Goal: Transaction & Acquisition: Book appointment/travel/reservation

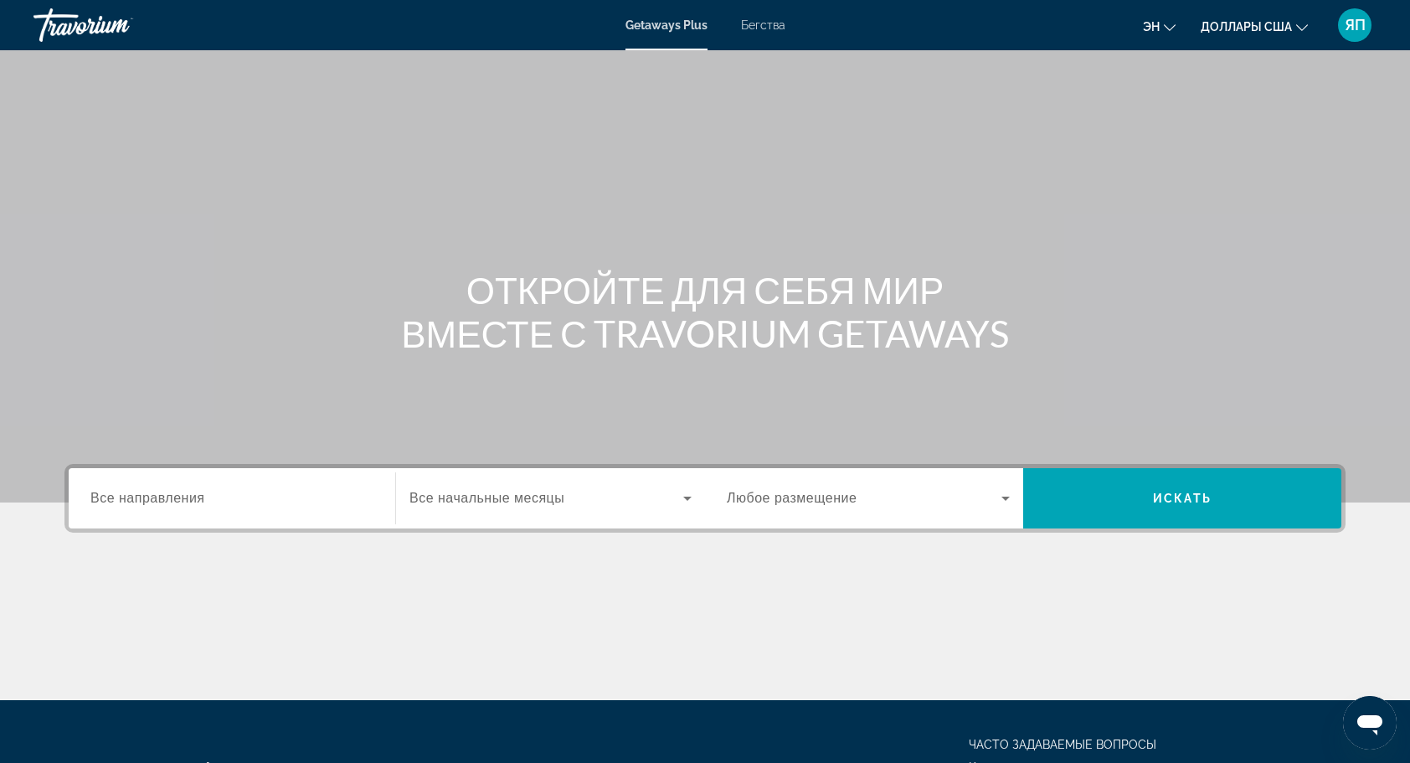
click at [199, 502] on span "Все направления" at bounding box center [147, 498] width 115 height 14
click at [199, 502] on input "Destination Все направления" at bounding box center [231, 499] width 283 height 20
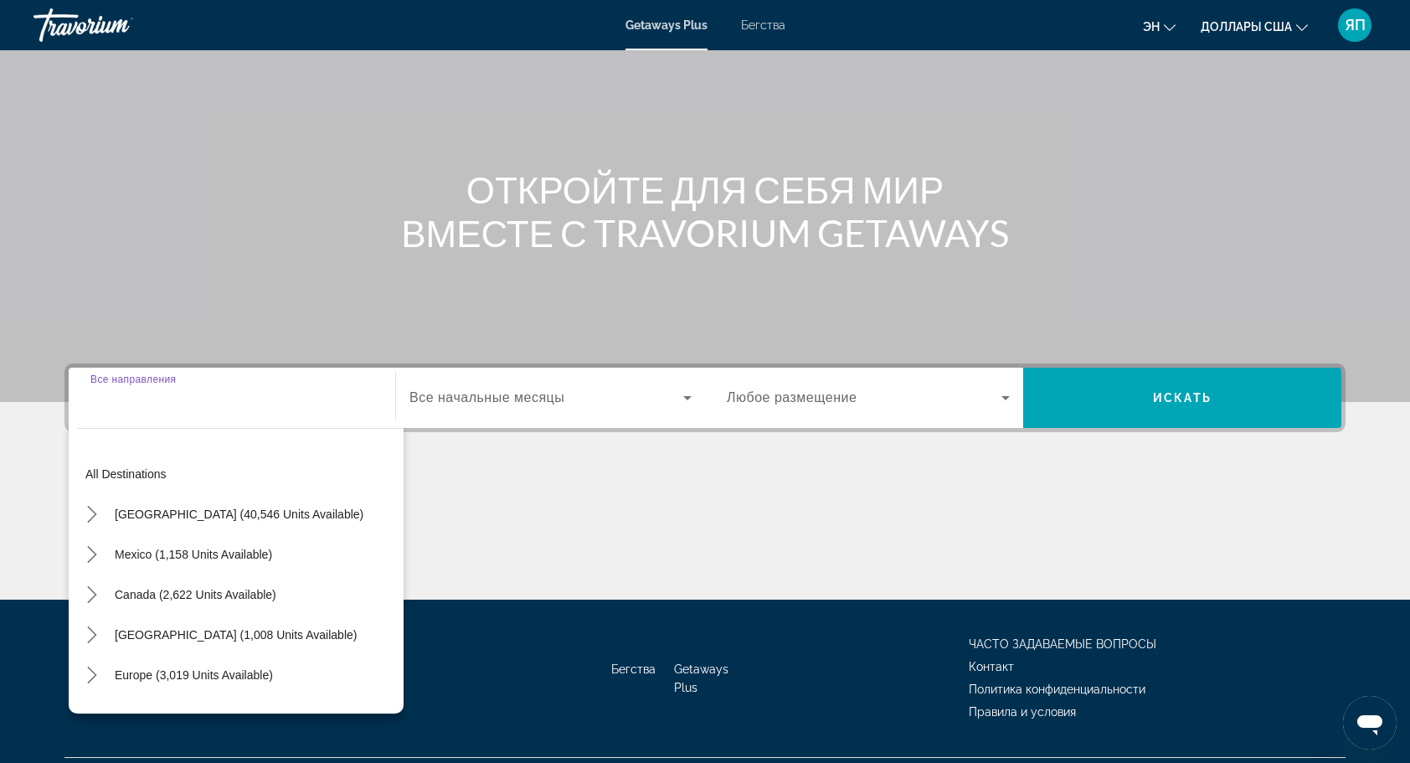
scroll to position [141, 0]
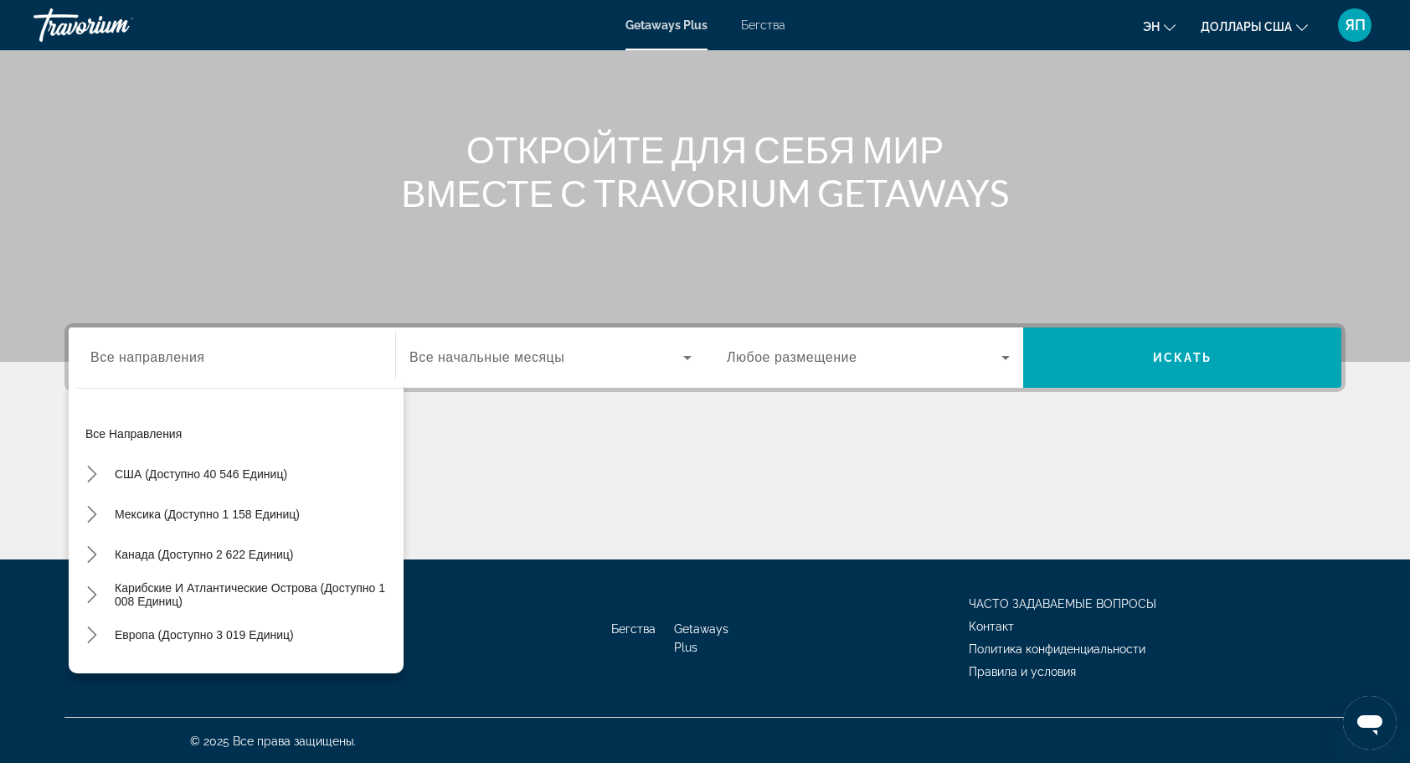
click at [169, 367] on div "Виджет поиска" at bounding box center [231, 358] width 283 height 48
click at [152, 369] on div "Виджет поиска" at bounding box center [231, 358] width 283 height 48
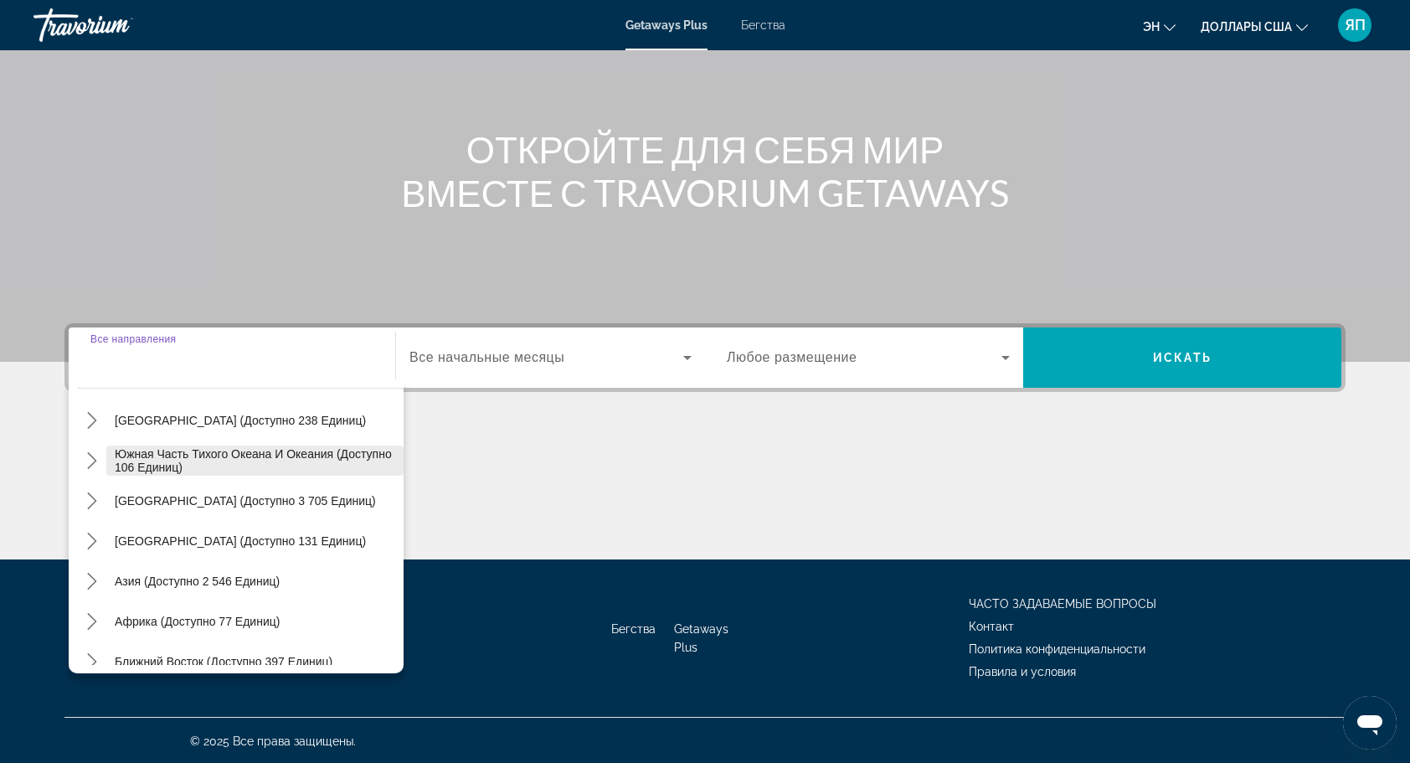
scroll to position [271, 0]
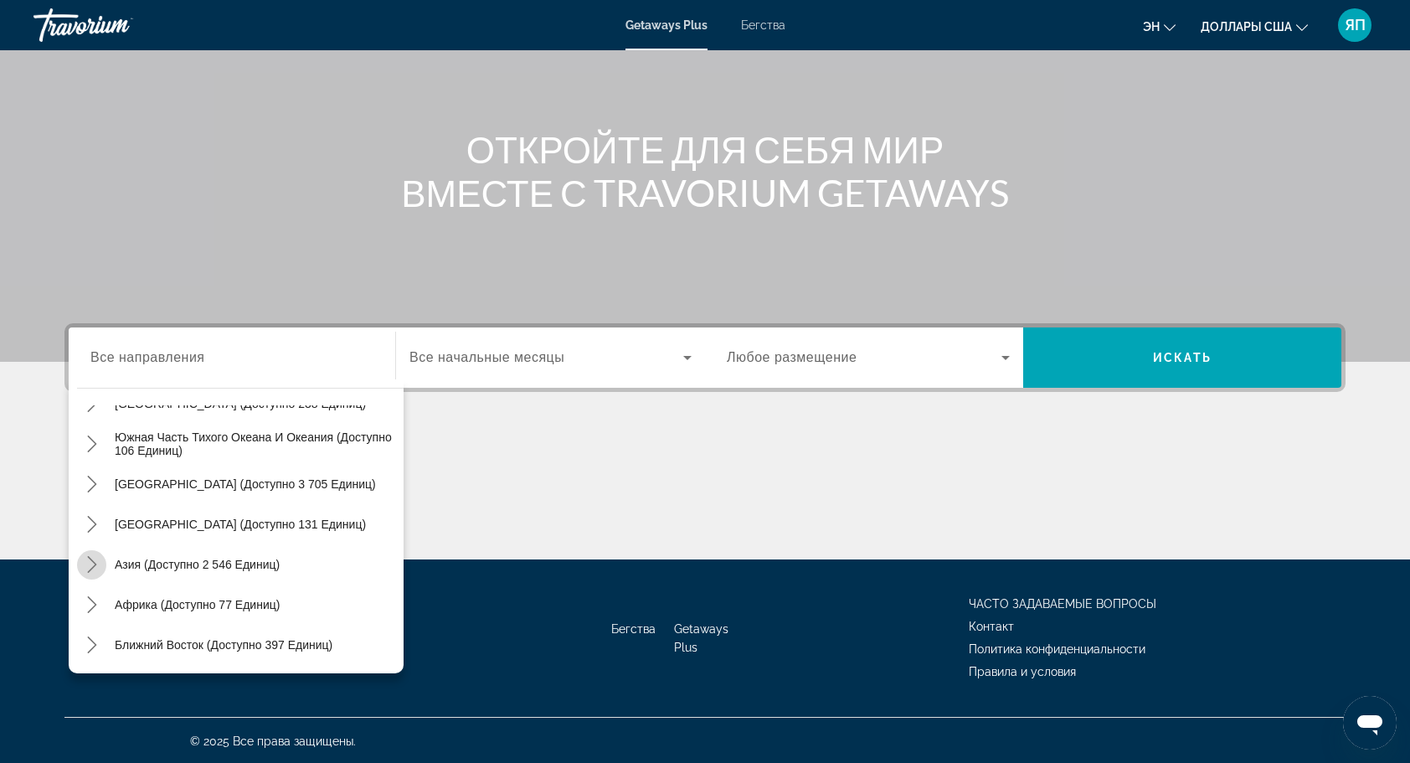
click at [95, 557] on icon "Переключить подменю «Азия» (доступно 2 546 единиц)" at bounding box center [92, 564] width 17 height 17
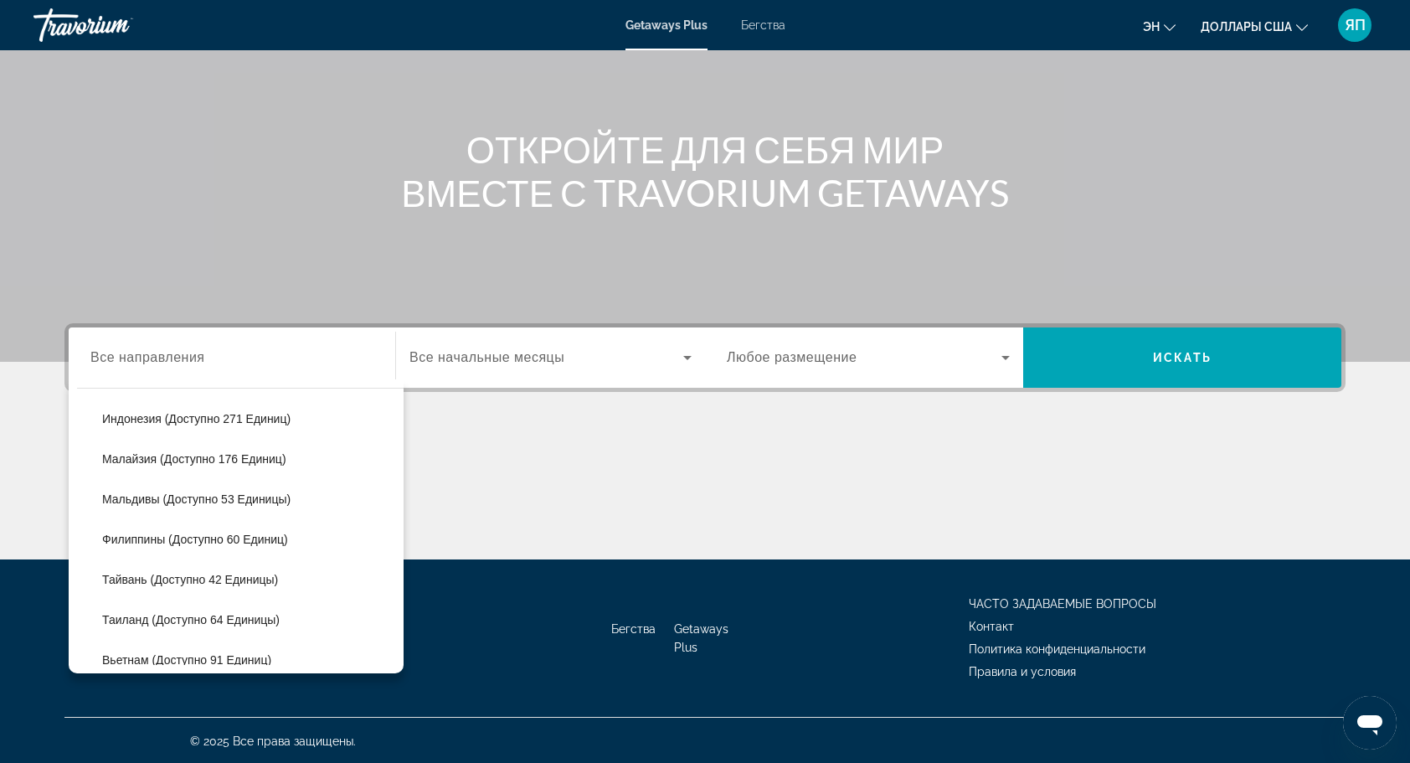
scroll to position [661, 0]
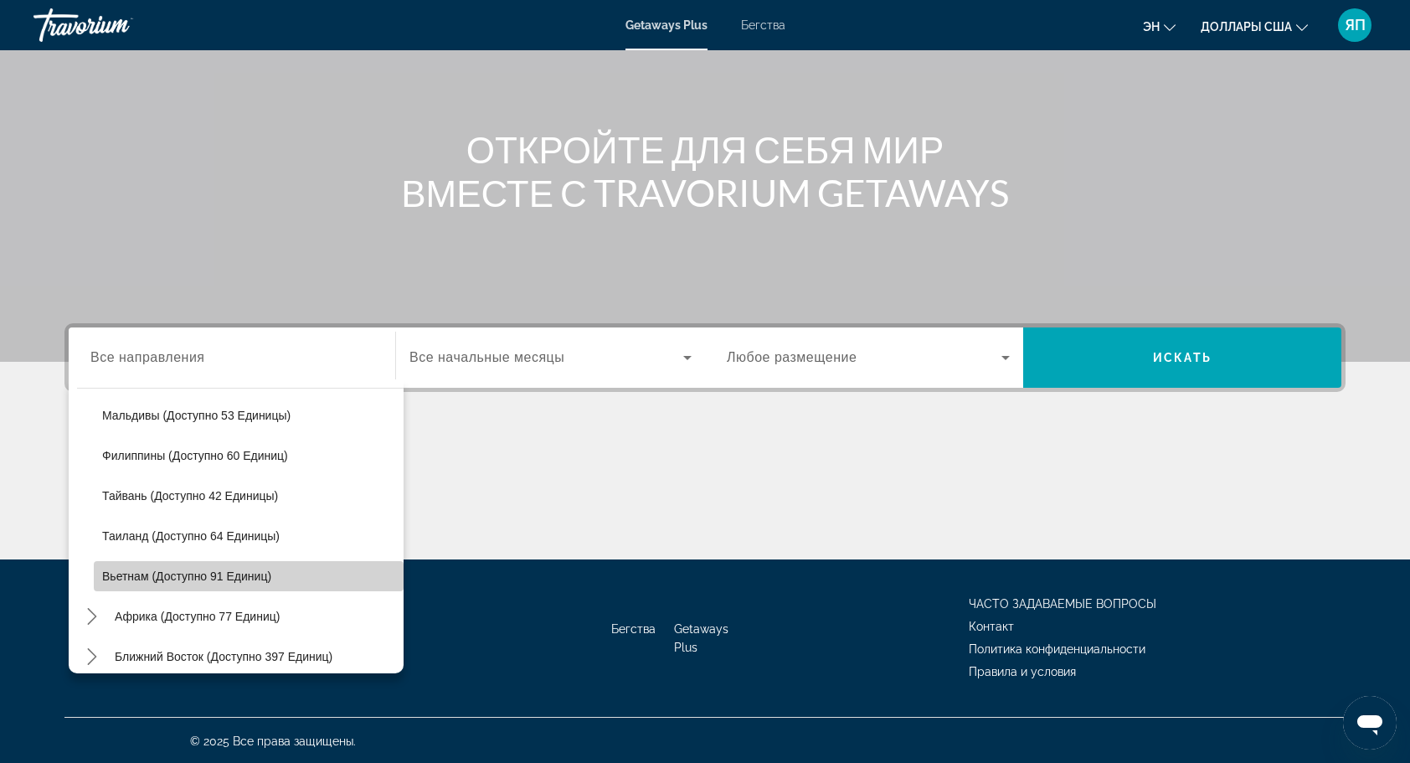
click at [250, 569] on span "Вьетнам (доступно 91 единиц)" at bounding box center [186, 575] width 169 height 13
type input "**********"
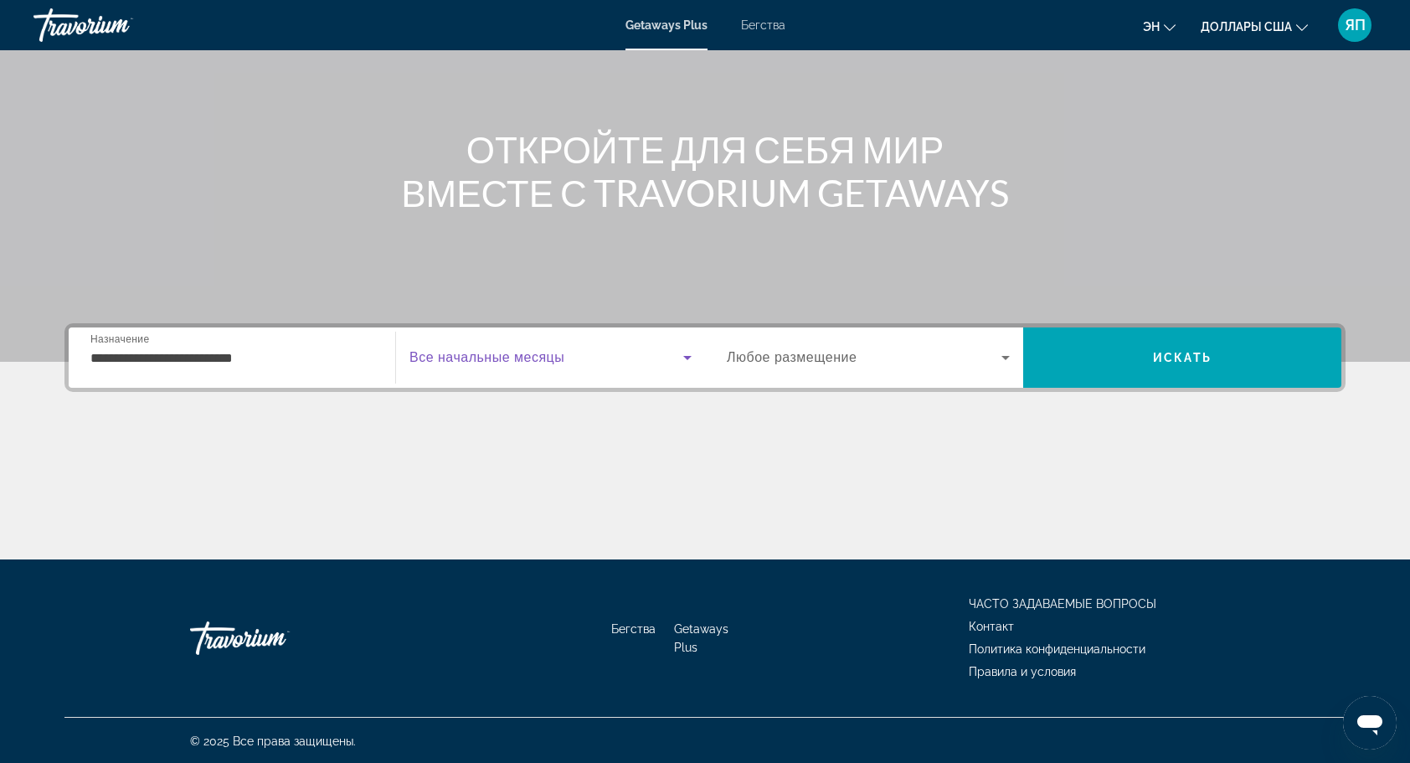
click at [458, 365] on span "Виджет поиска" at bounding box center [546, 357] width 274 height 20
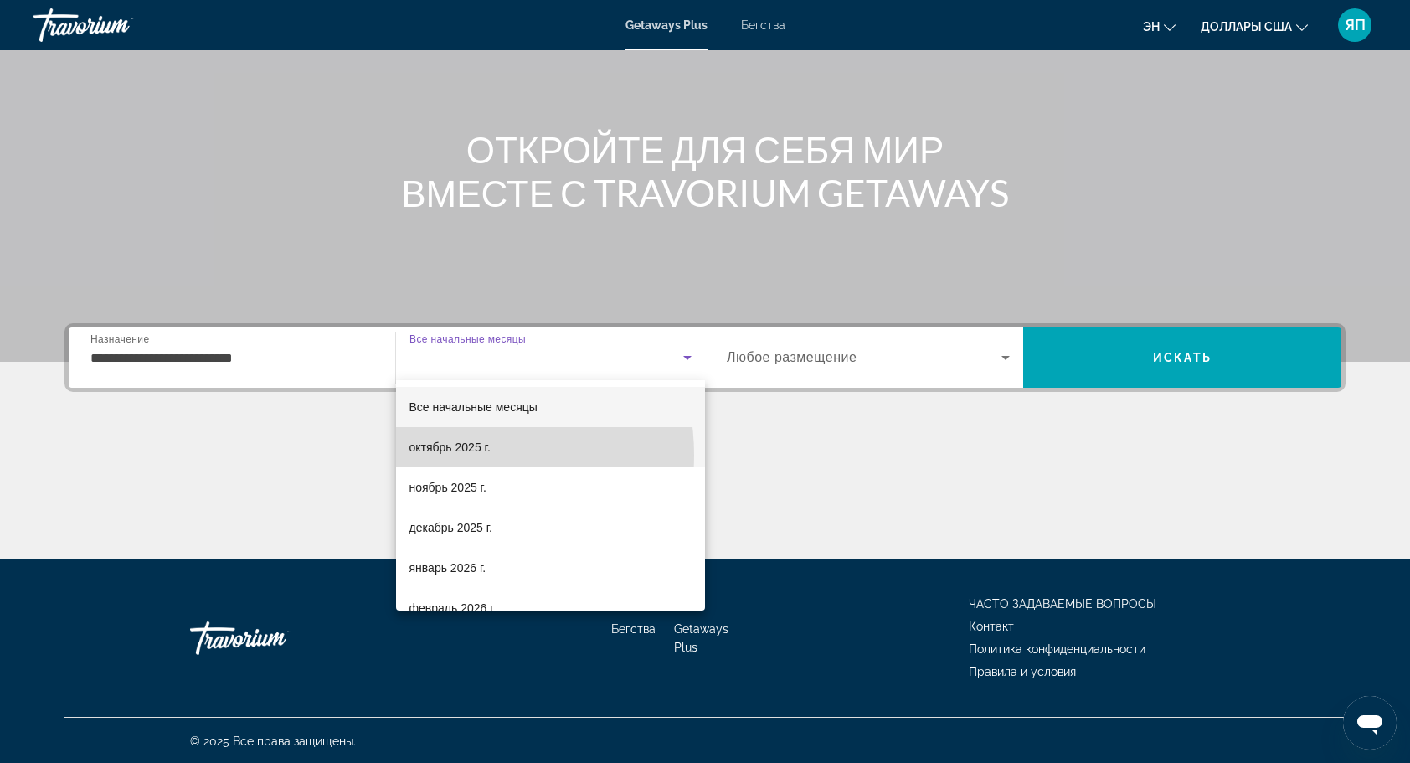
click at [448, 456] on span "октябрь 2025 г." at bounding box center [449, 447] width 81 height 20
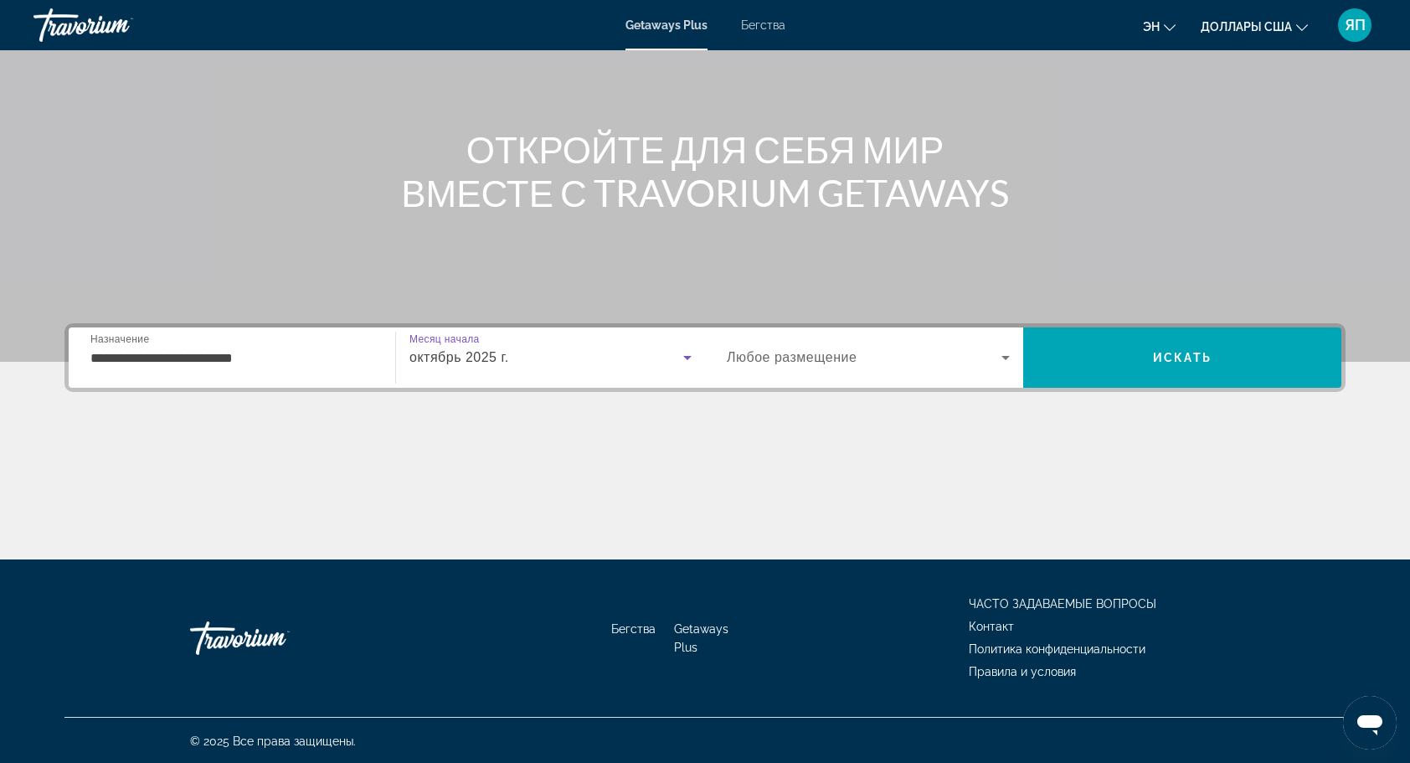
click at [883, 358] on span "Виджет поиска" at bounding box center [864, 357] width 275 height 20
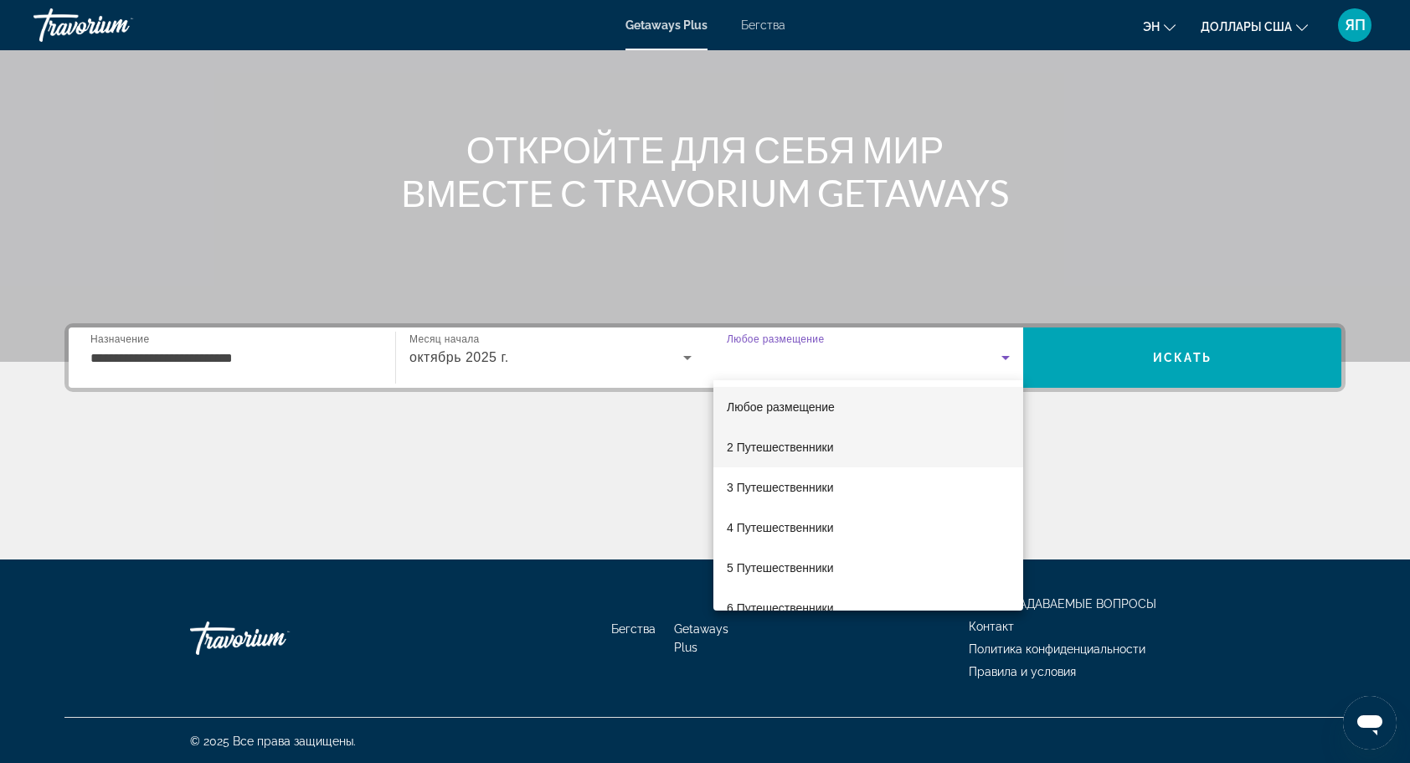
click at [844, 439] on mat-option "2 Путешественники" at bounding box center [868, 447] width 310 height 40
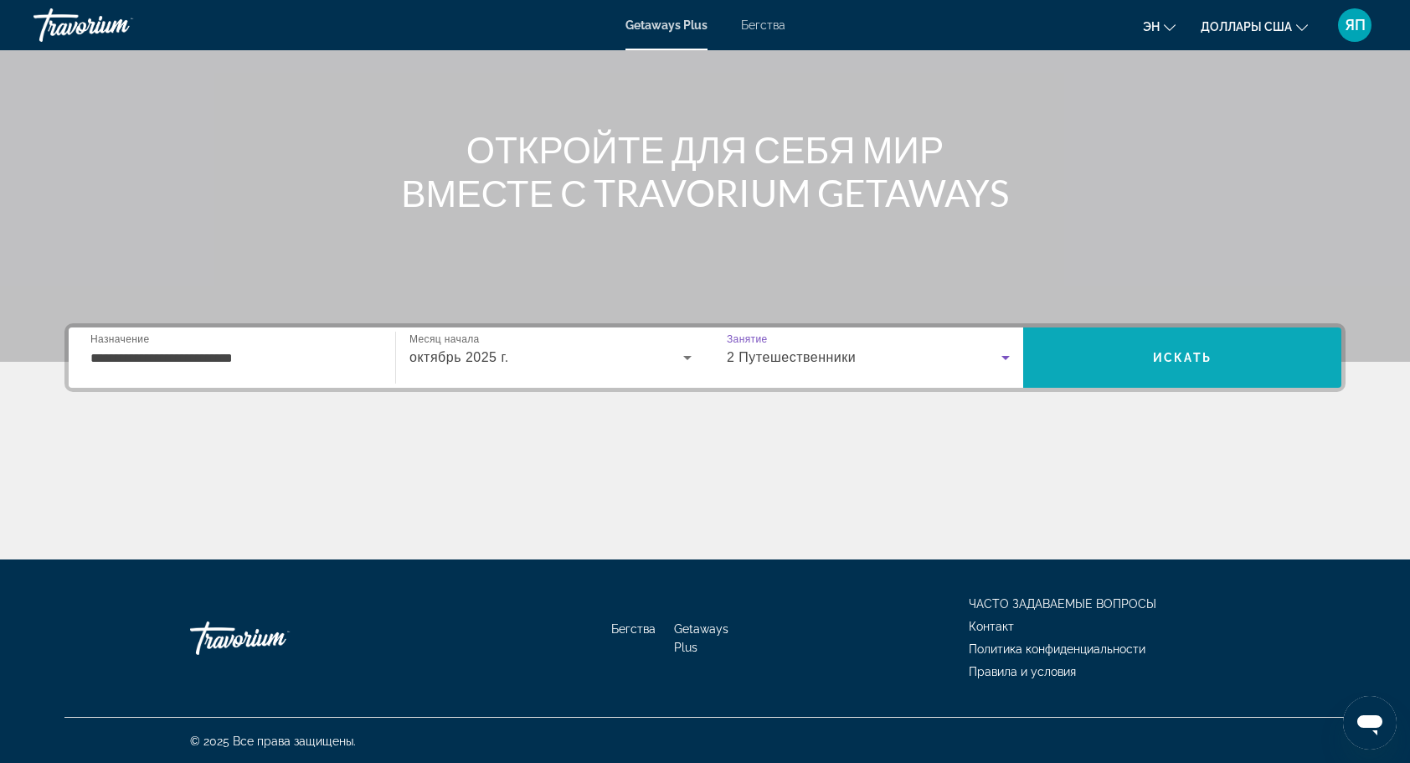
click at [1150, 353] on span "Искать" at bounding box center [1182, 357] width 318 height 40
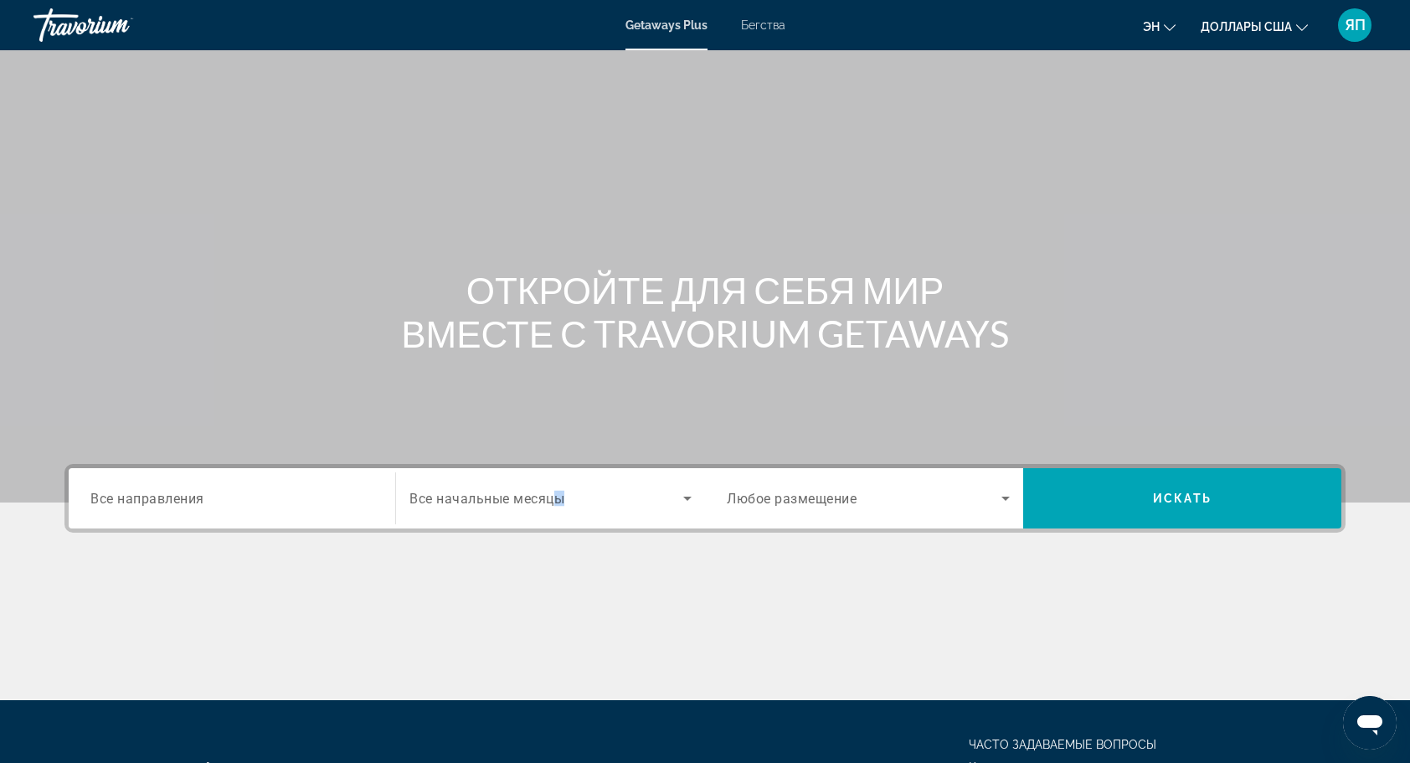
click at [560, 489] on div "Start Month Все начальные месяцы" at bounding box center [550, 498] width 282 height 47
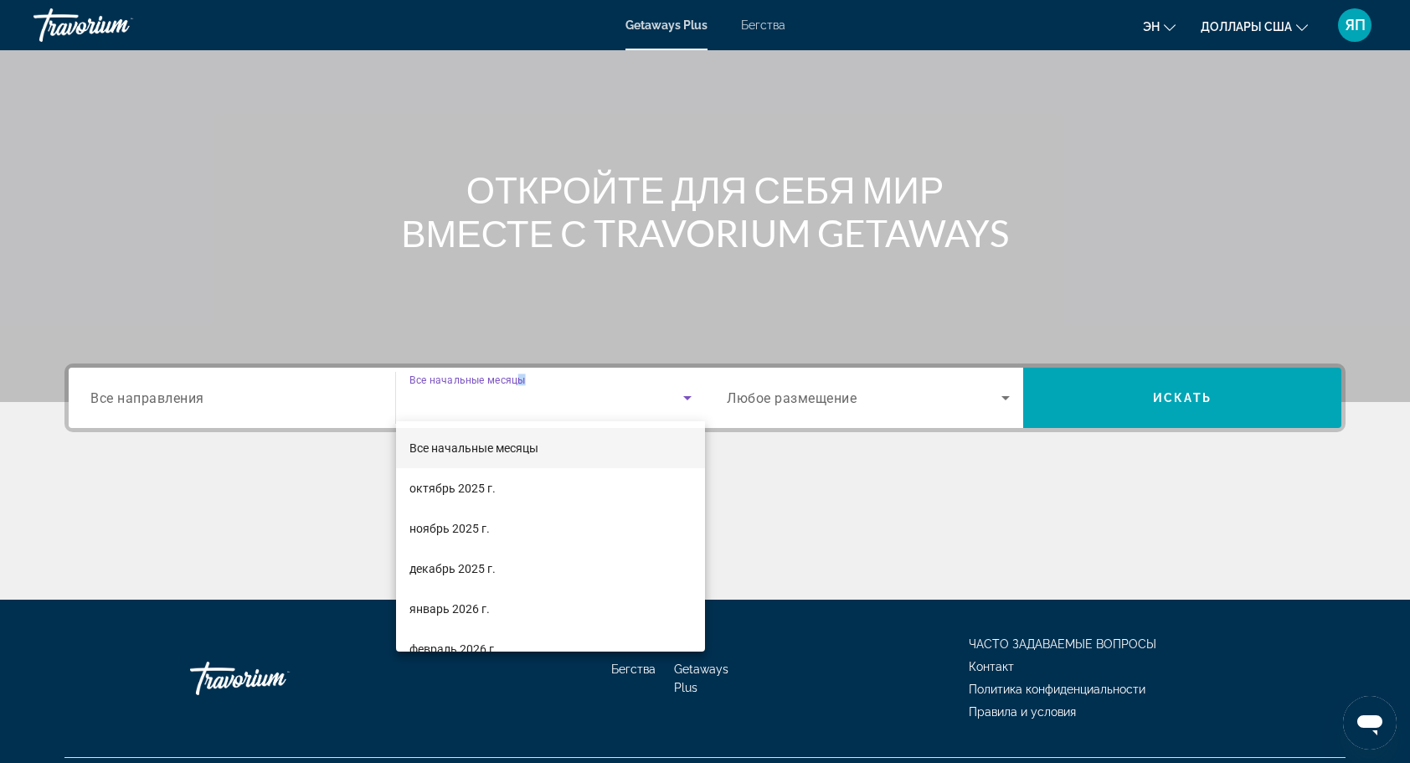
scroll to position [141, 0]
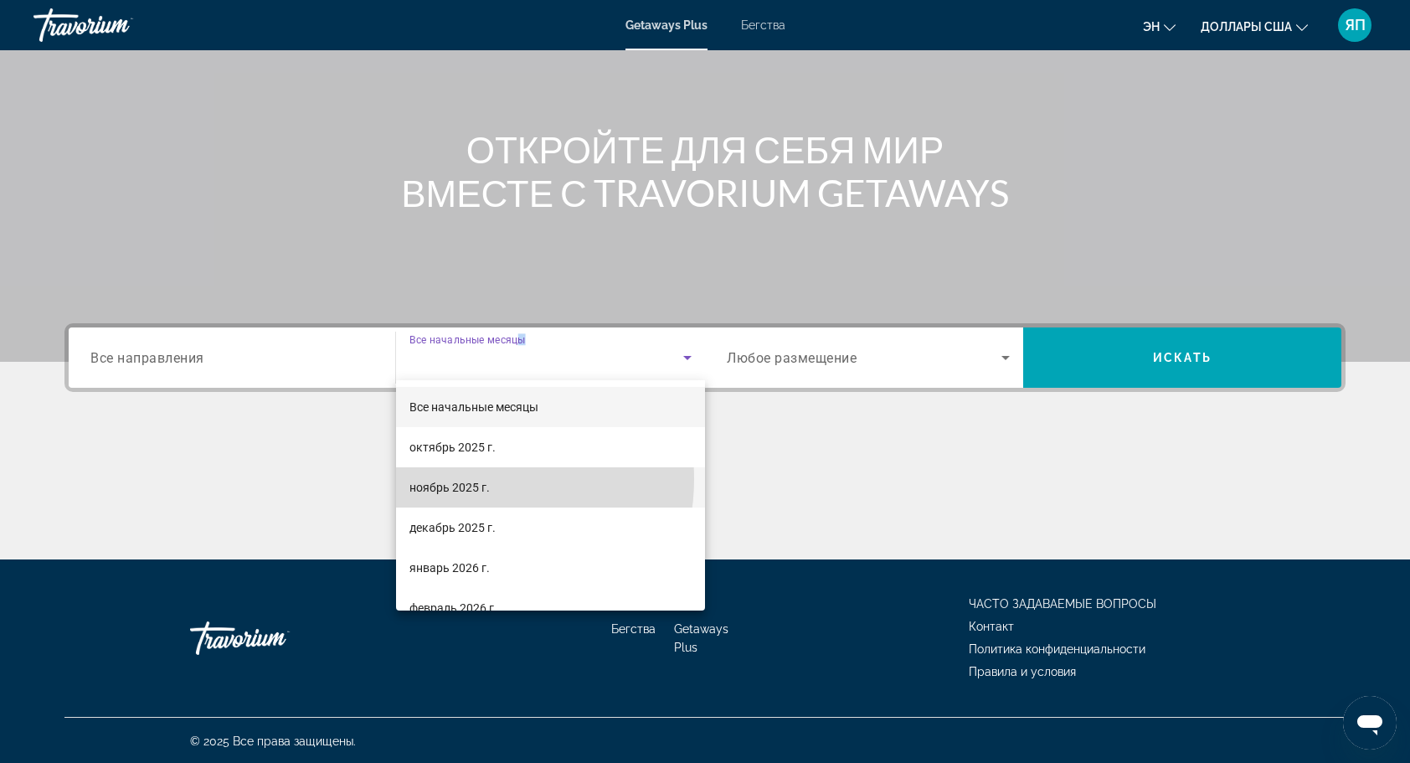
drag, startPoint x: 560, startPoint y: 489, endPoint x: 470, endPoint y: 479, distance: 91.0
click at [470, 479] on span "ноябрь 2025 г." at bounding box center [449, 487] width 80 height 20
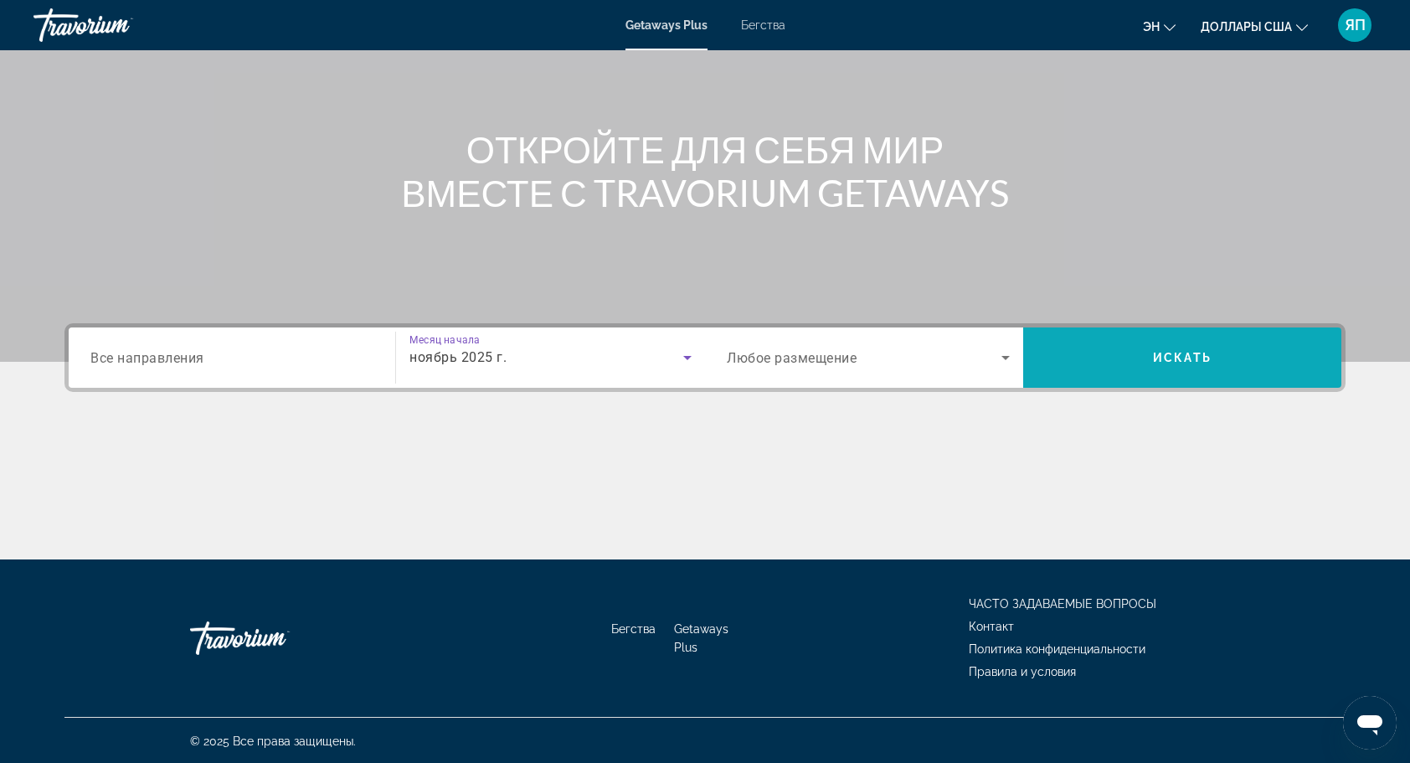
click at [1112, 352] on span "Искать" at bounding box center [1182, 357] width 318 height 40
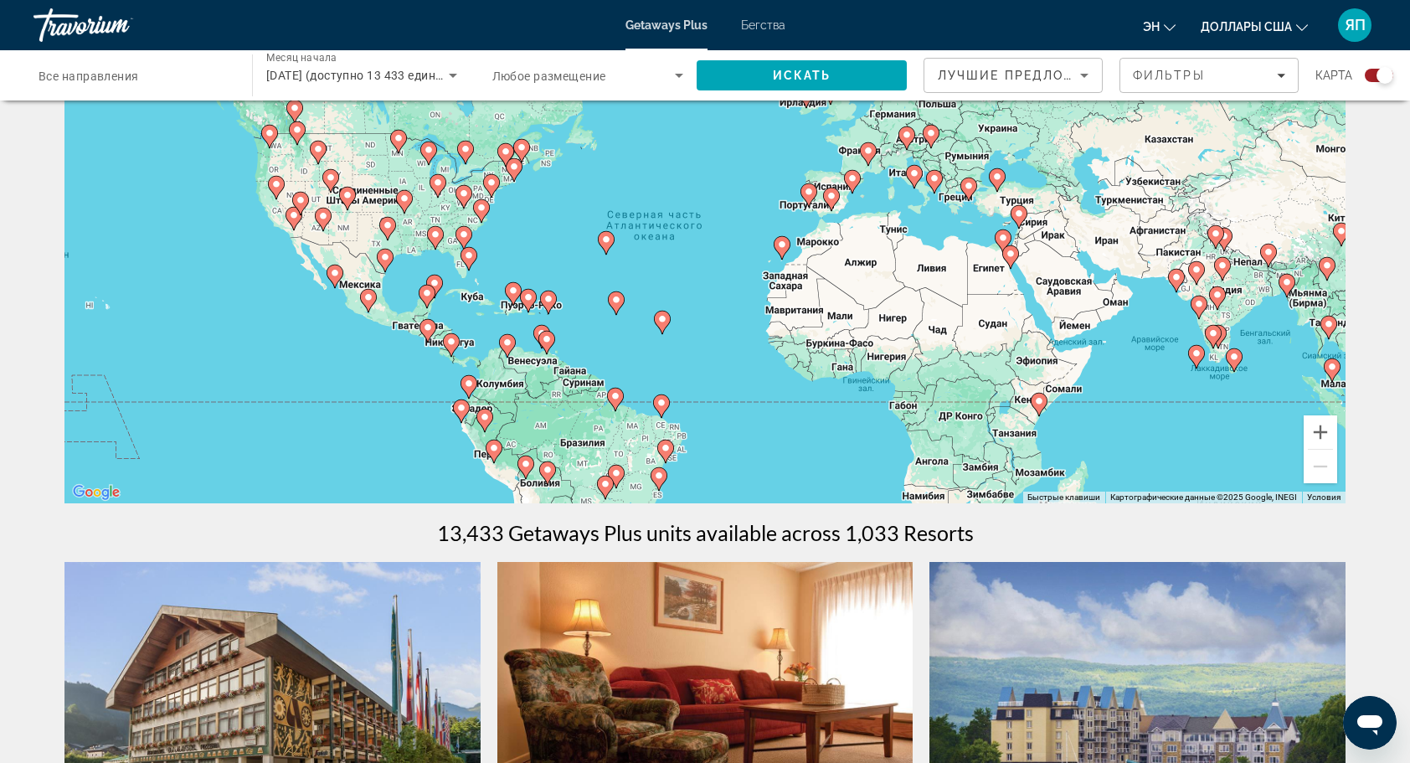
scroll to position [84, 0]
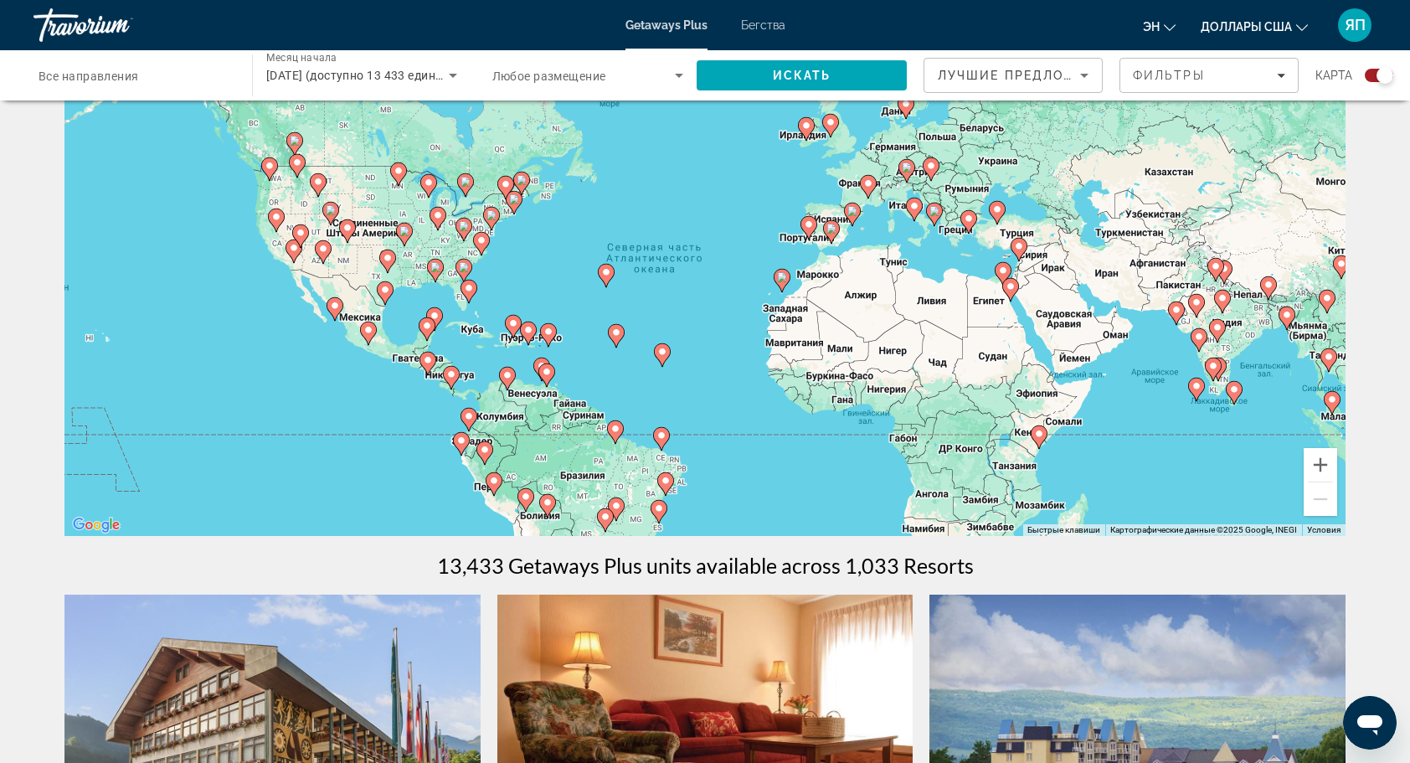
click at [161, 82] on input "Destination Все направления" at bounding box center [135, 76] width 192 height 20
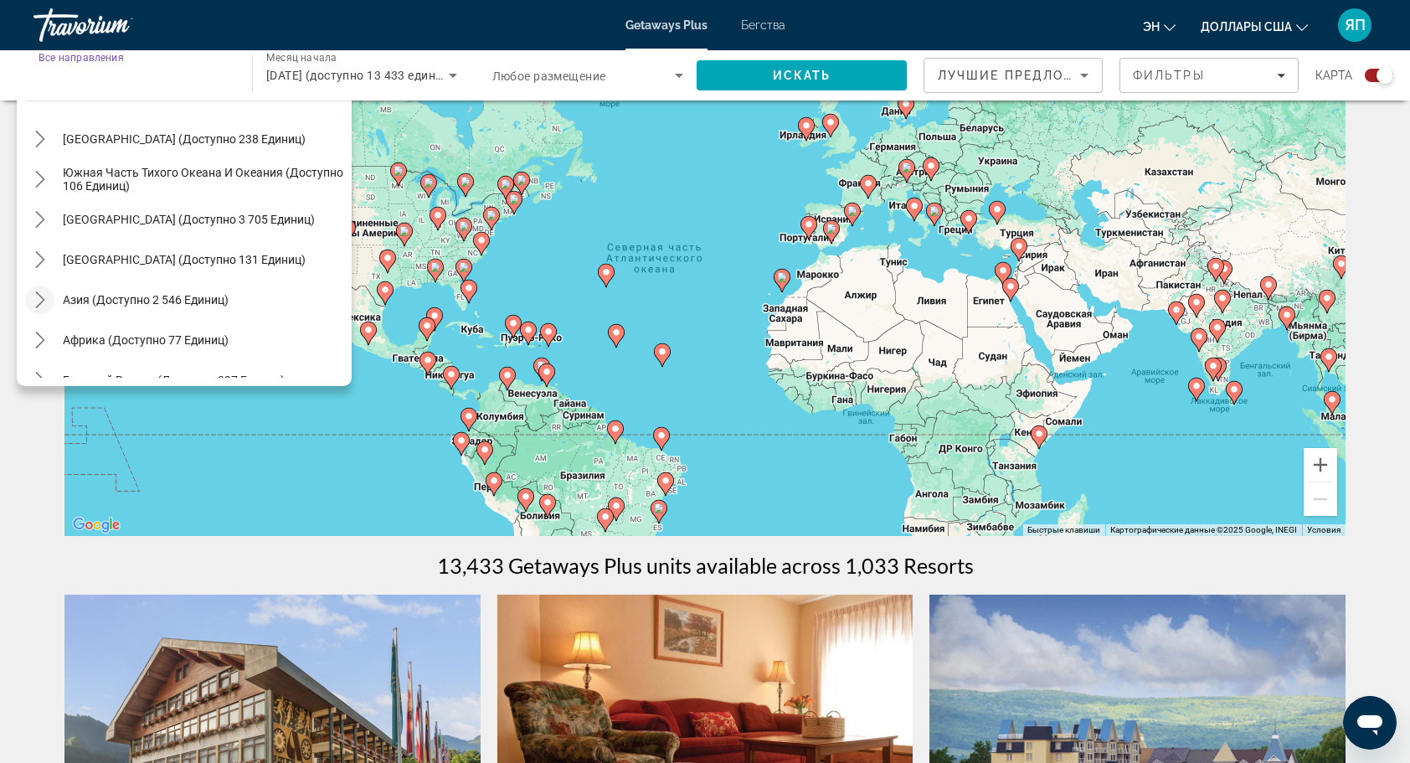
scroll to position [251, 0]
click at [43, 297] on icon "Переключить подменю «Азия» (доступно 2 546 единиц)" at bounding box center [39, 297] width 9 height 17
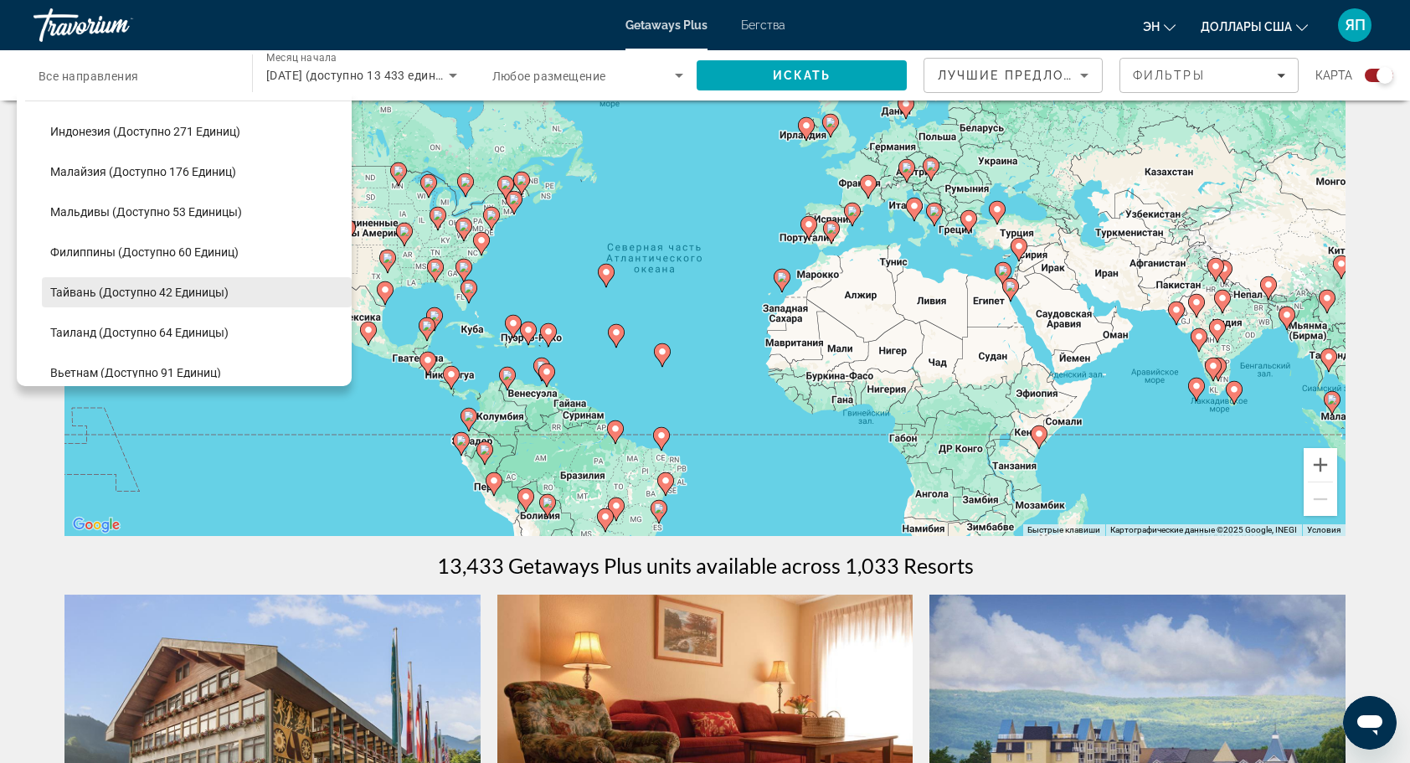
scroll to position [661, 0]
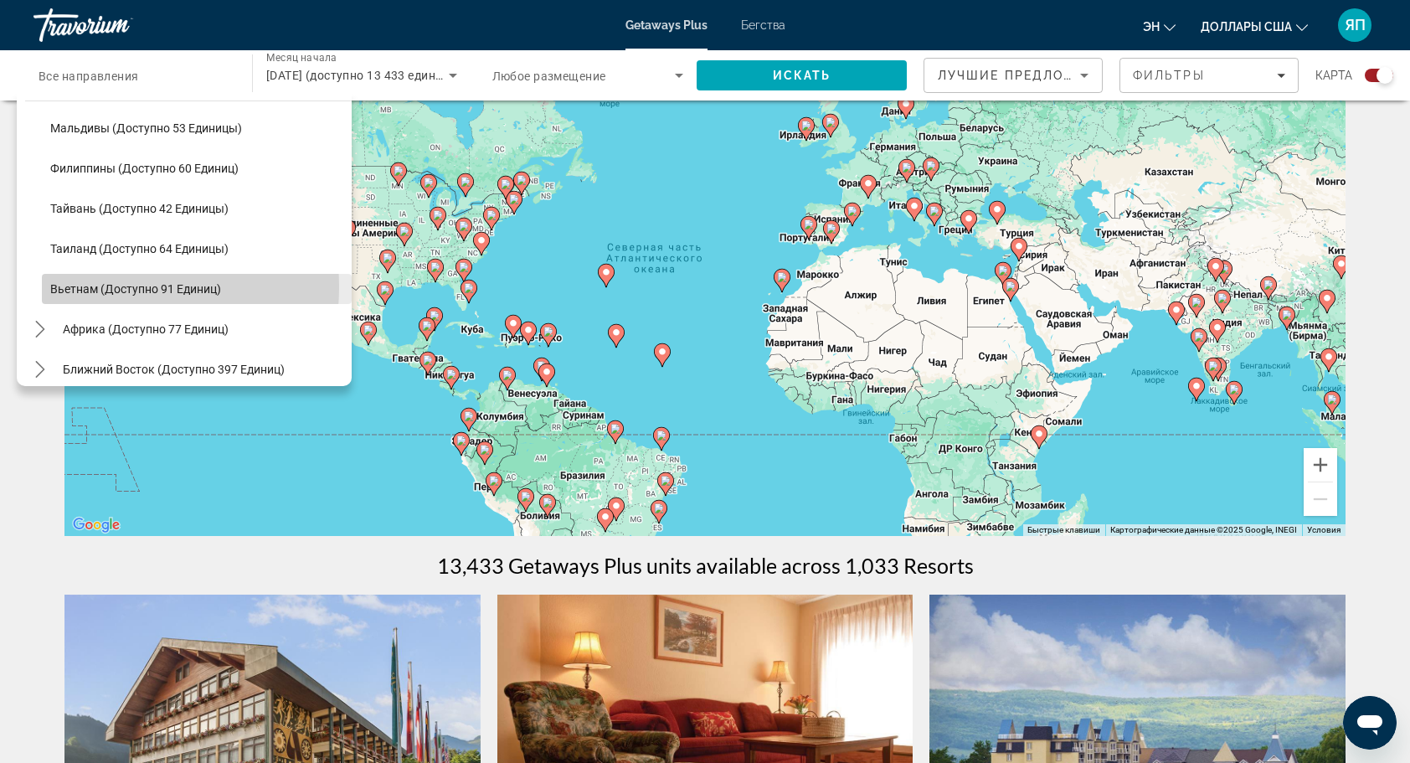
click at [97, 286] on span "Вьетнам (доступно 91 единиц)" at bounding box center [135, 288] width 171 height 13
type input "**********"
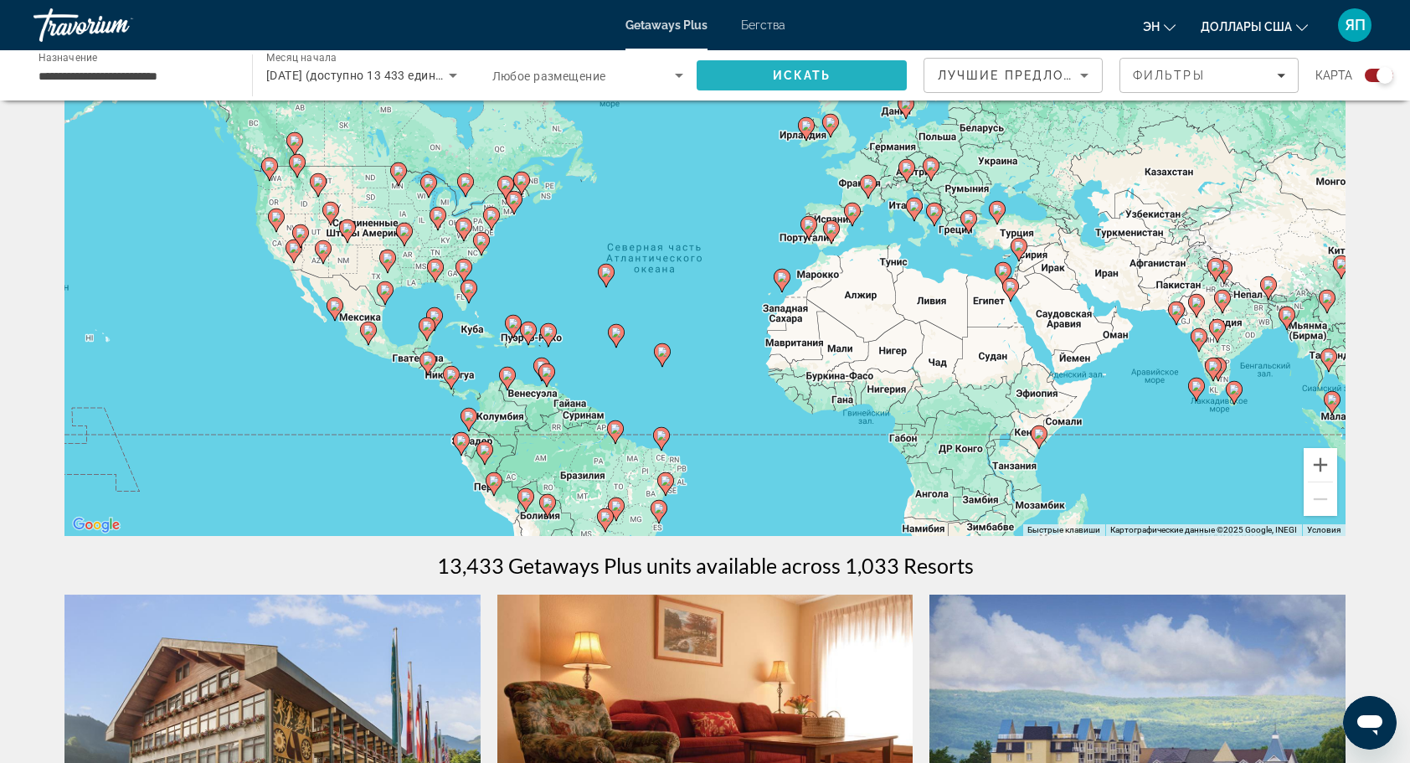
click at [829, 87] on span "Искать" at bounding box center [802, 75] width 210 height 40
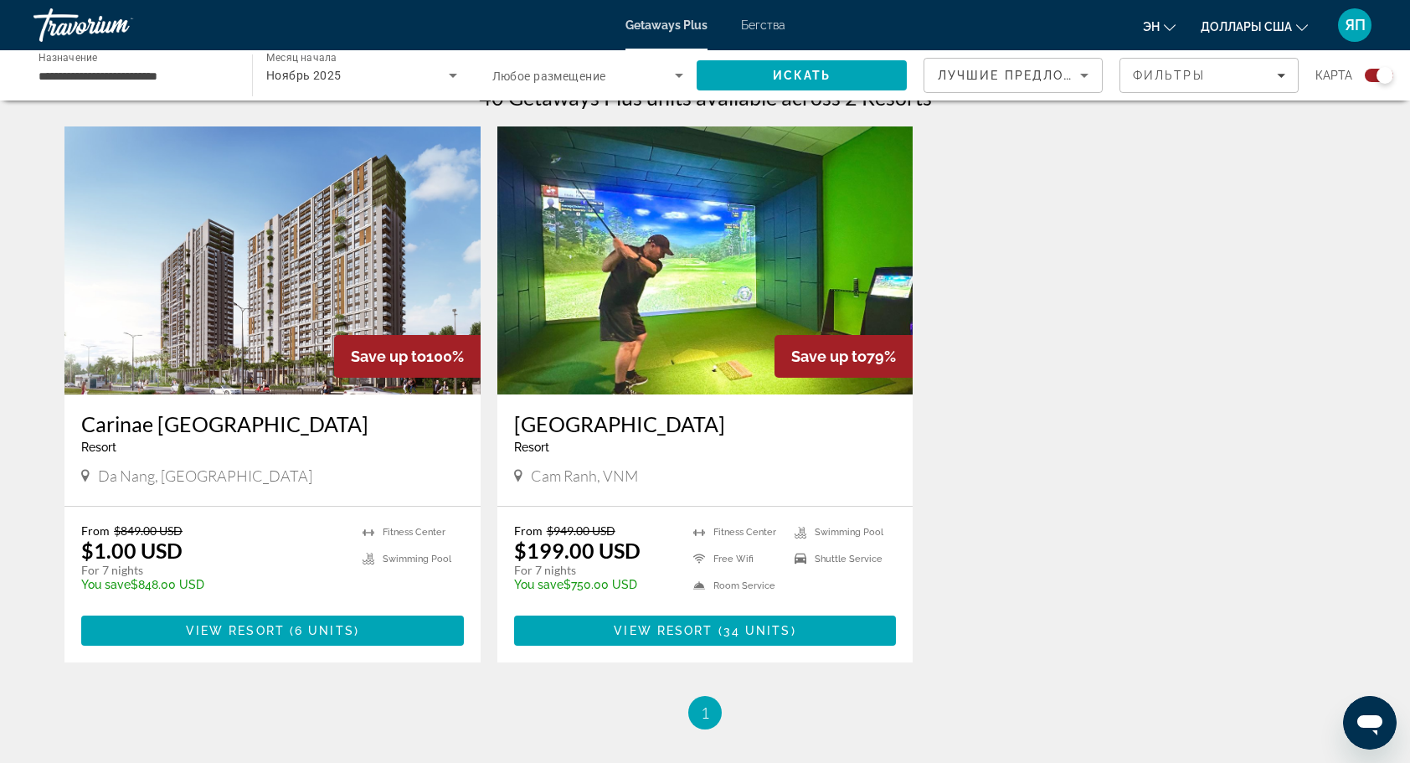
scroll to position [502, 0]
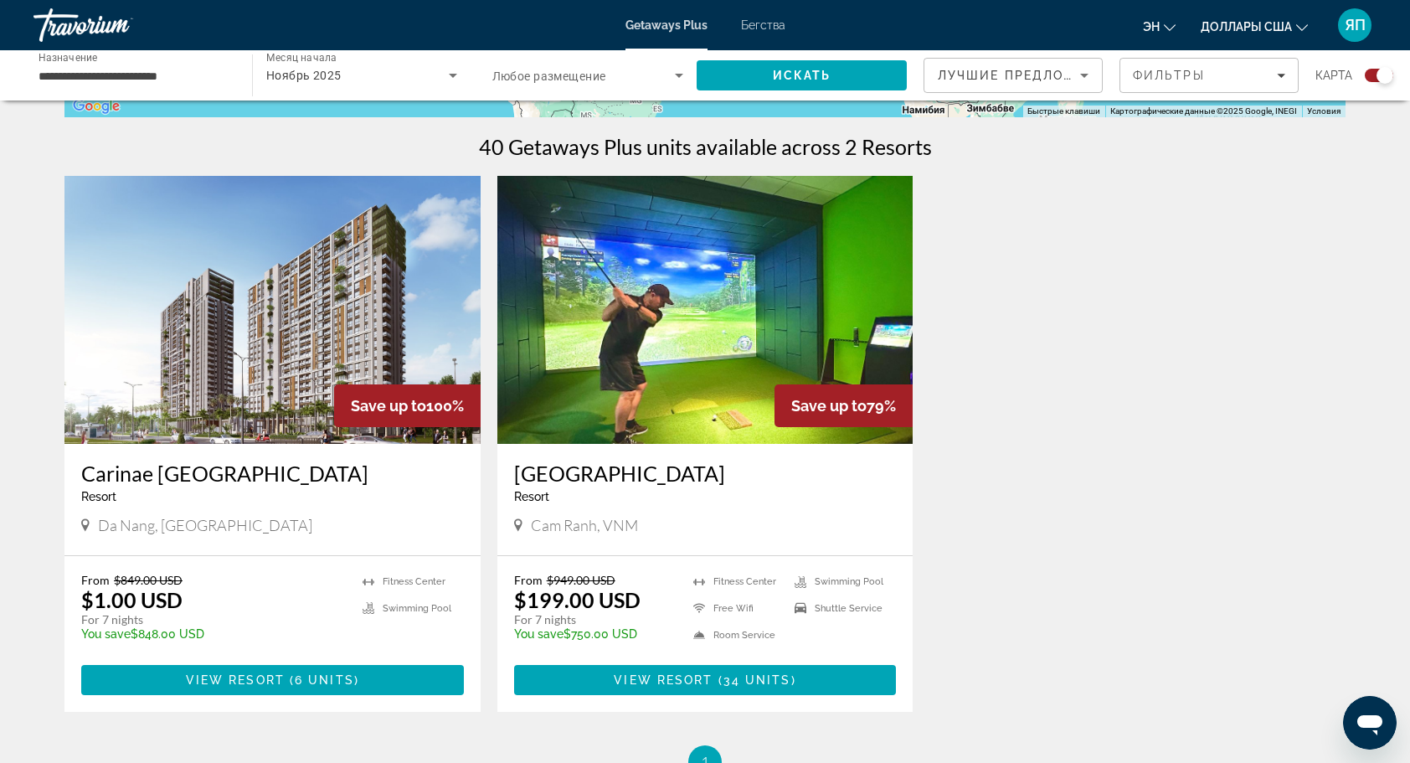
click at [788, 320] on img "Основное содержание" at bounding box center [705, 310] width 416 height 268
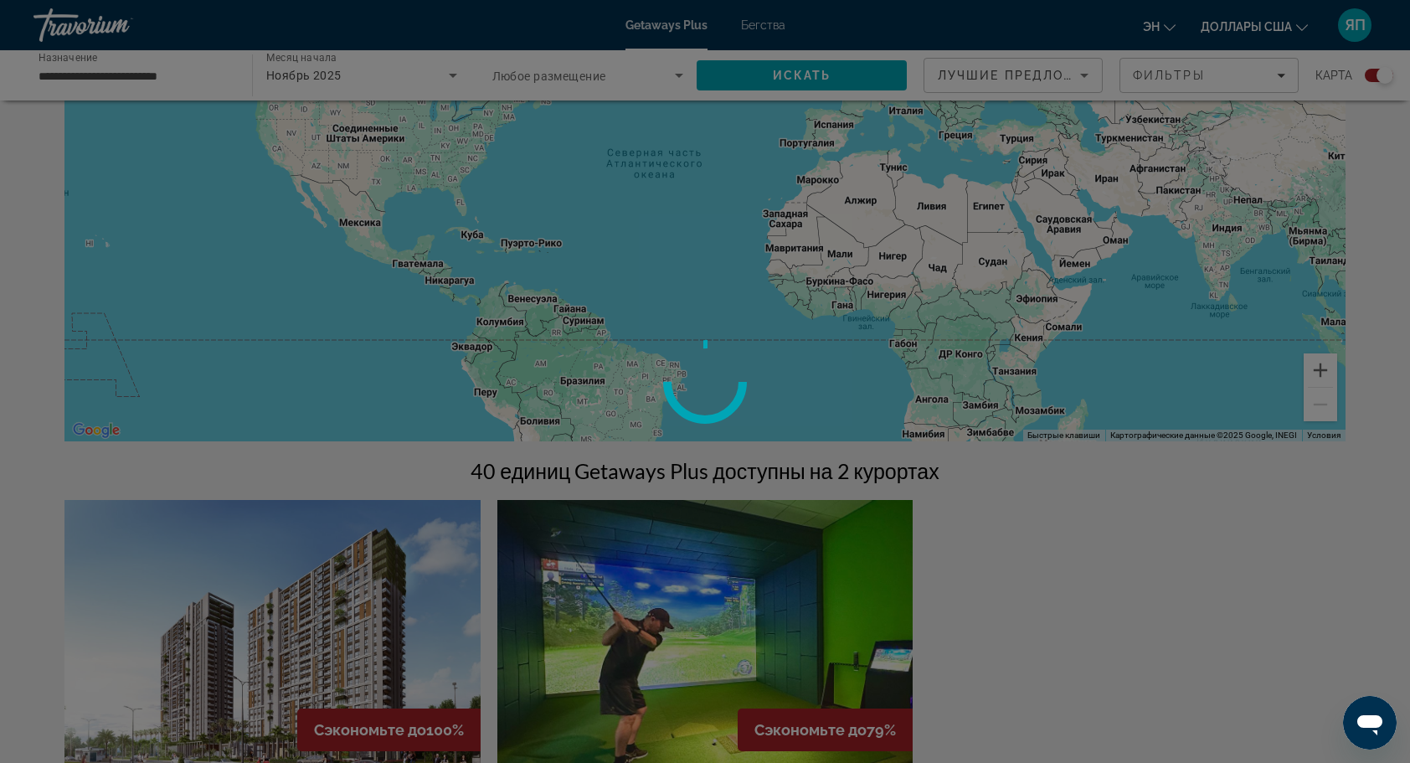
scroll to position [167, 0]
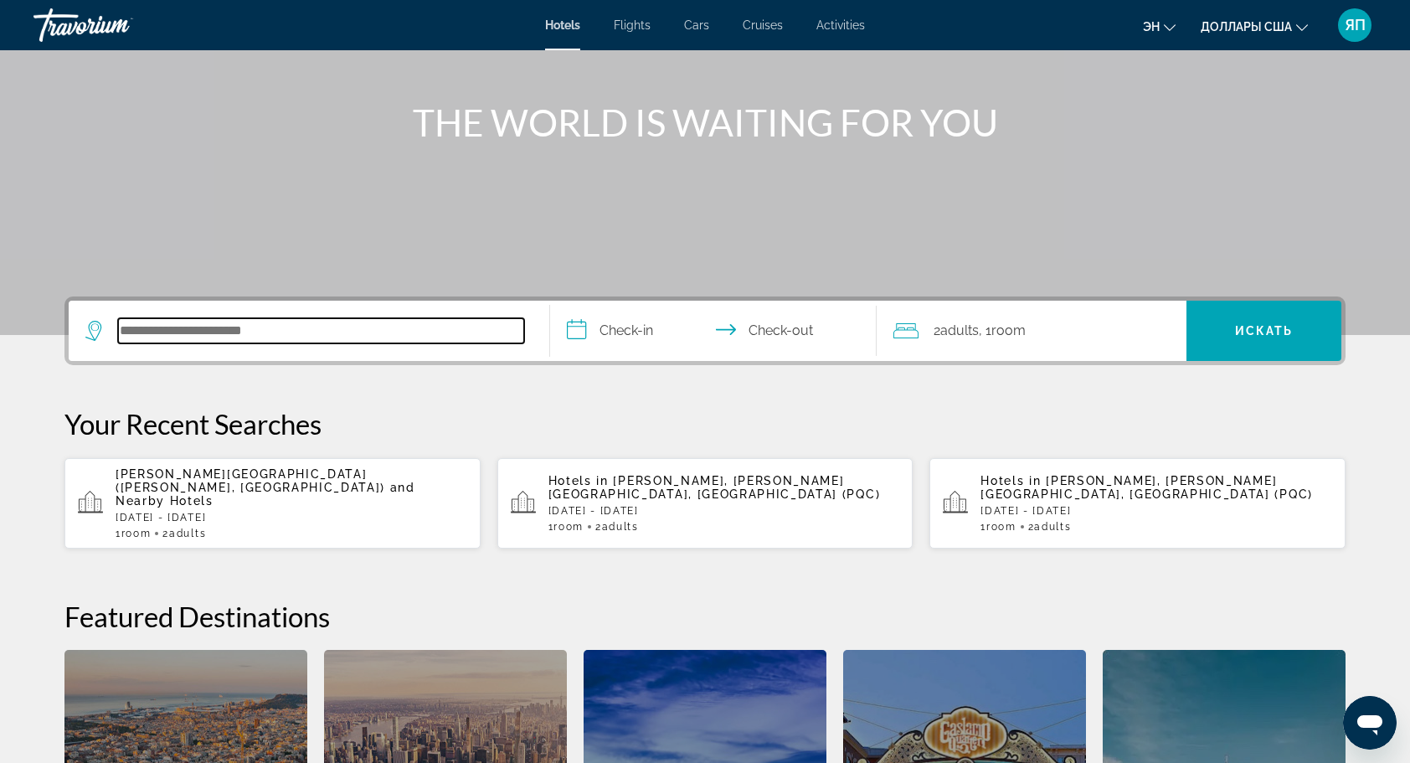
click at [176, 318] on input "Search hotel destination" at bounding box center [321, 330] width 406 height 25
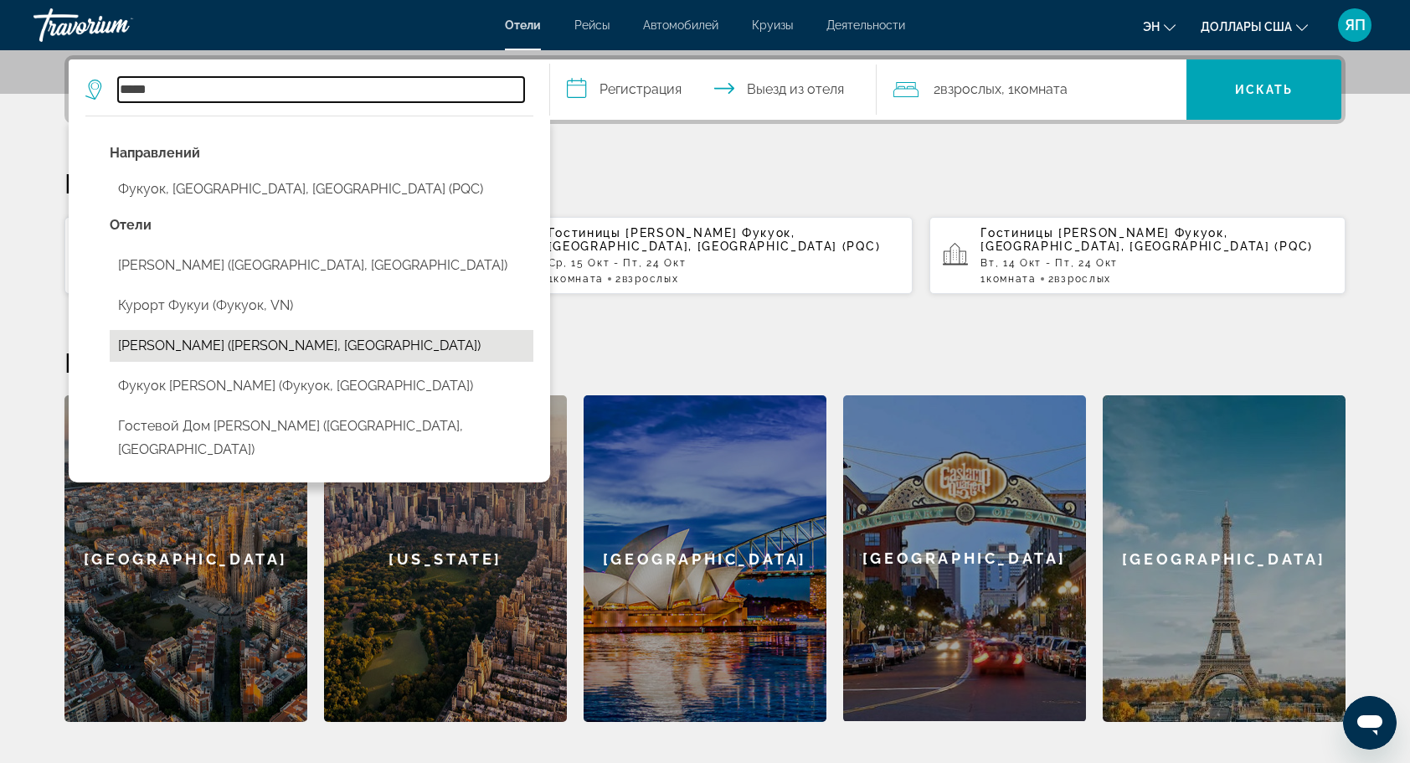
scroll to position [325, 0]
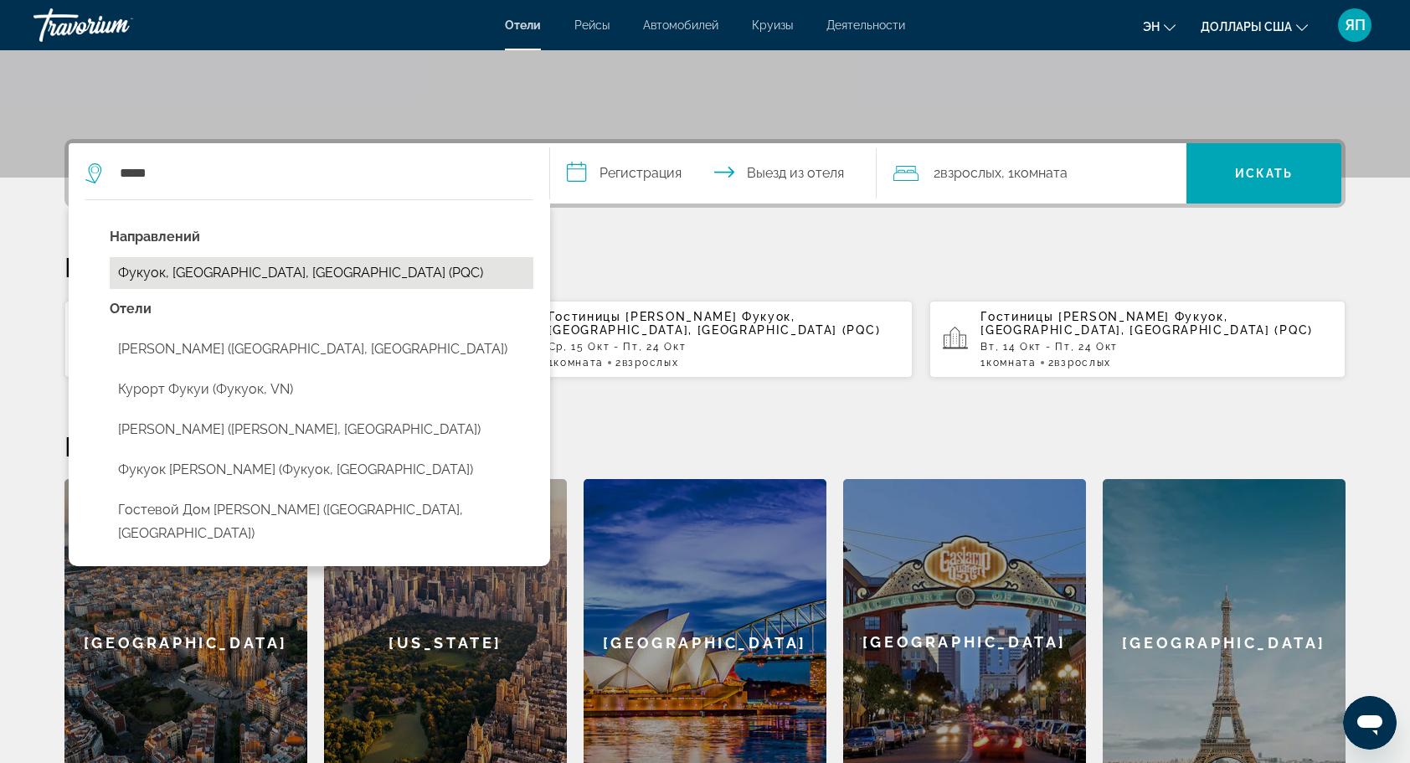
click at [320, 268] on button "Фукуок, [GEOGRAPHIC_DATA], [GEOGRAPHIC_DATA] (PQC)" at bounding box center [322, 273] width 424 height 32
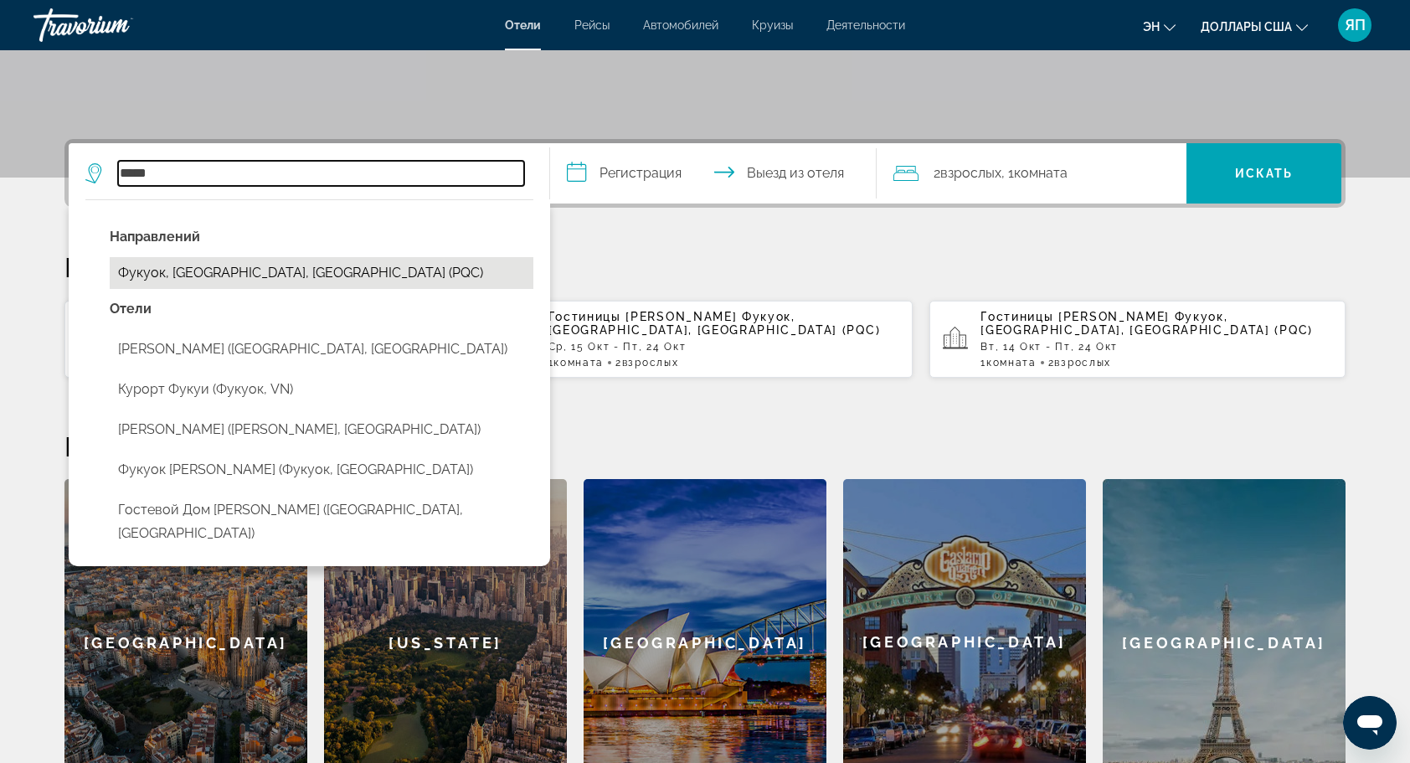
type input "**********"
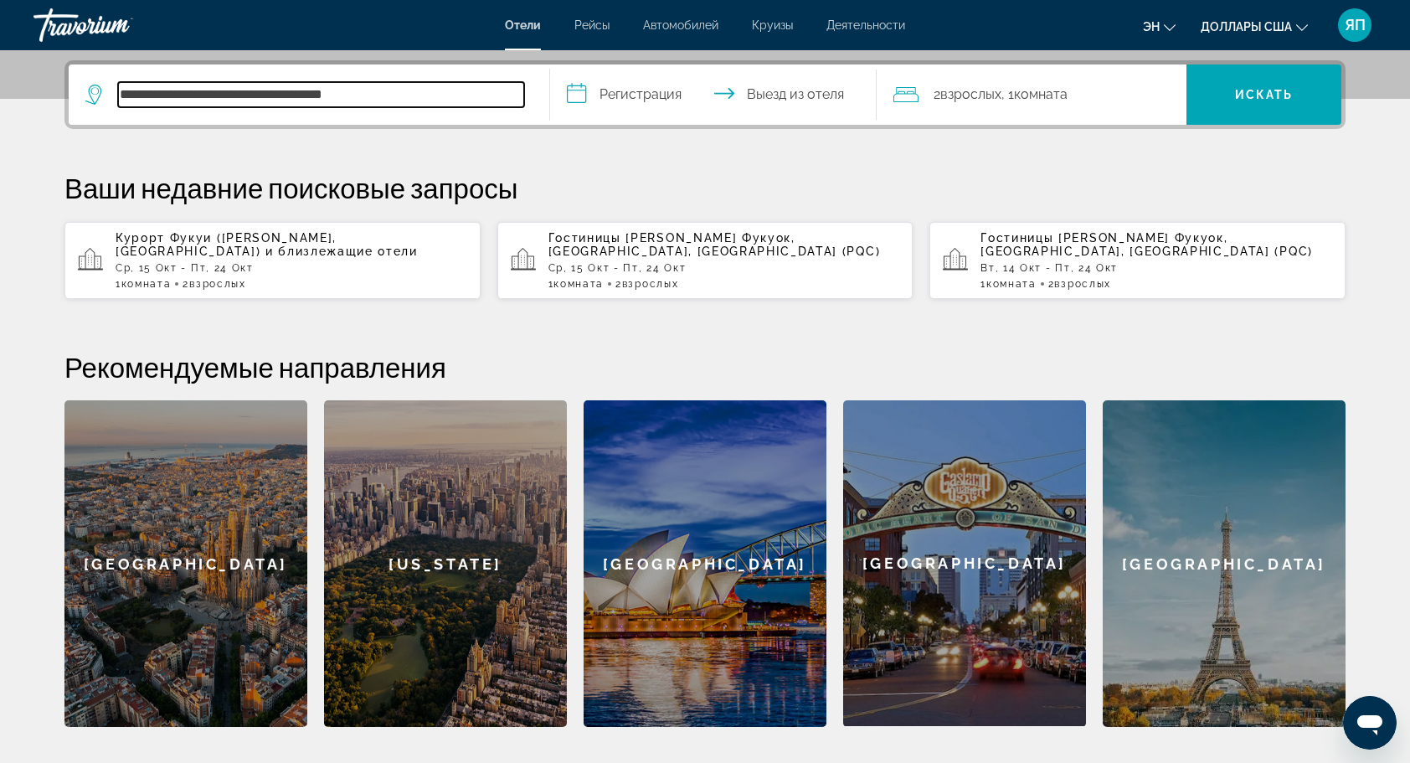
scroll to position [409, 0]
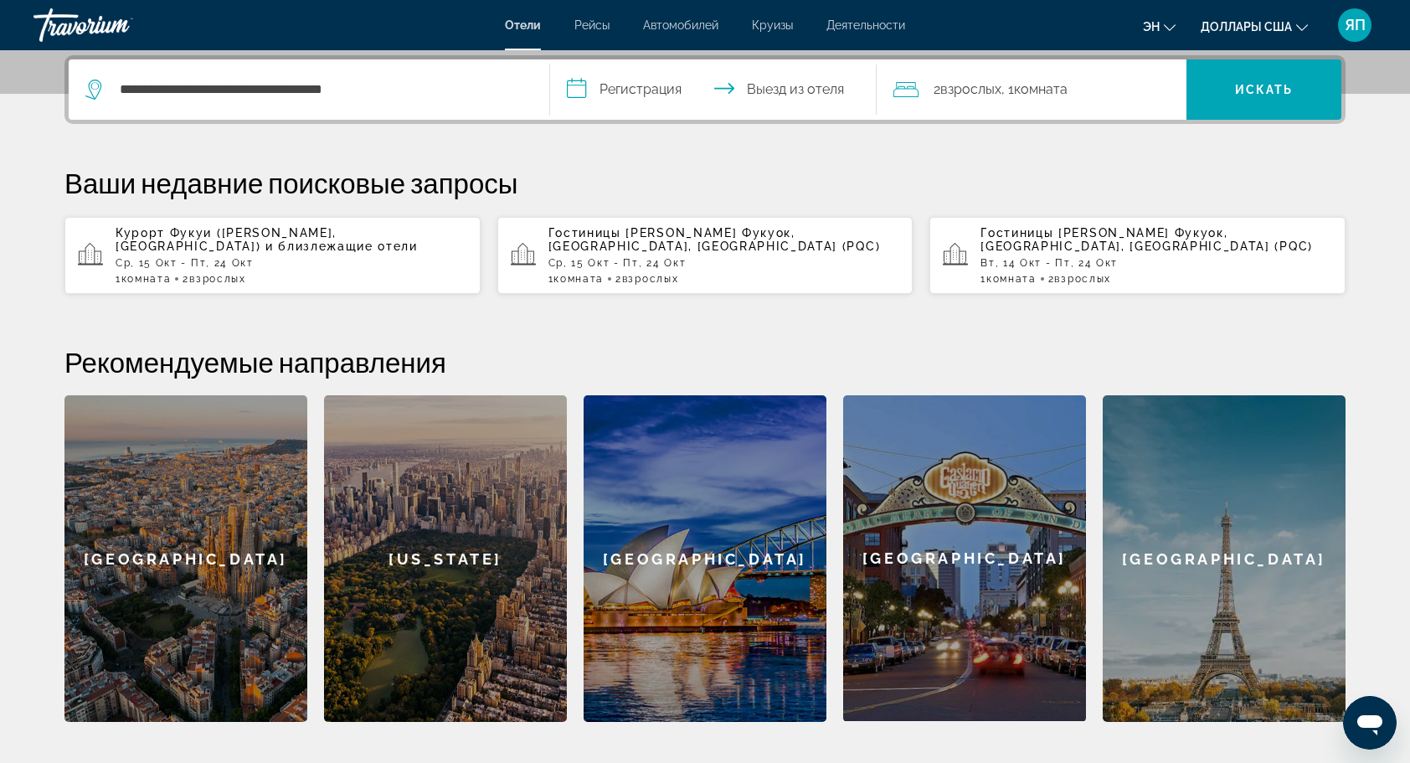
click at [667, 95] on input "**********" at bounding box center [716, 91] width 333 height 65
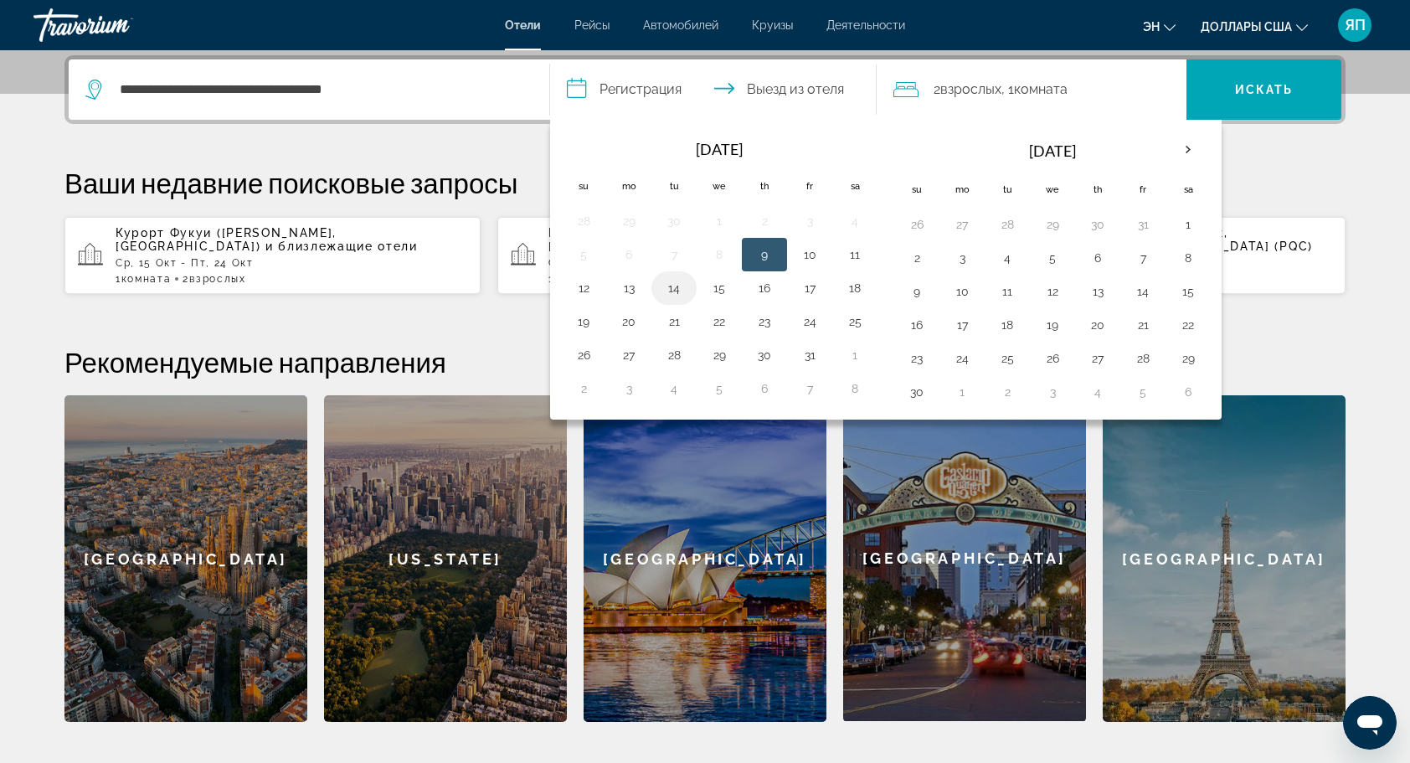
click at [672, 287] on button "14" at bounding box center [674, 287] width 27 height 23
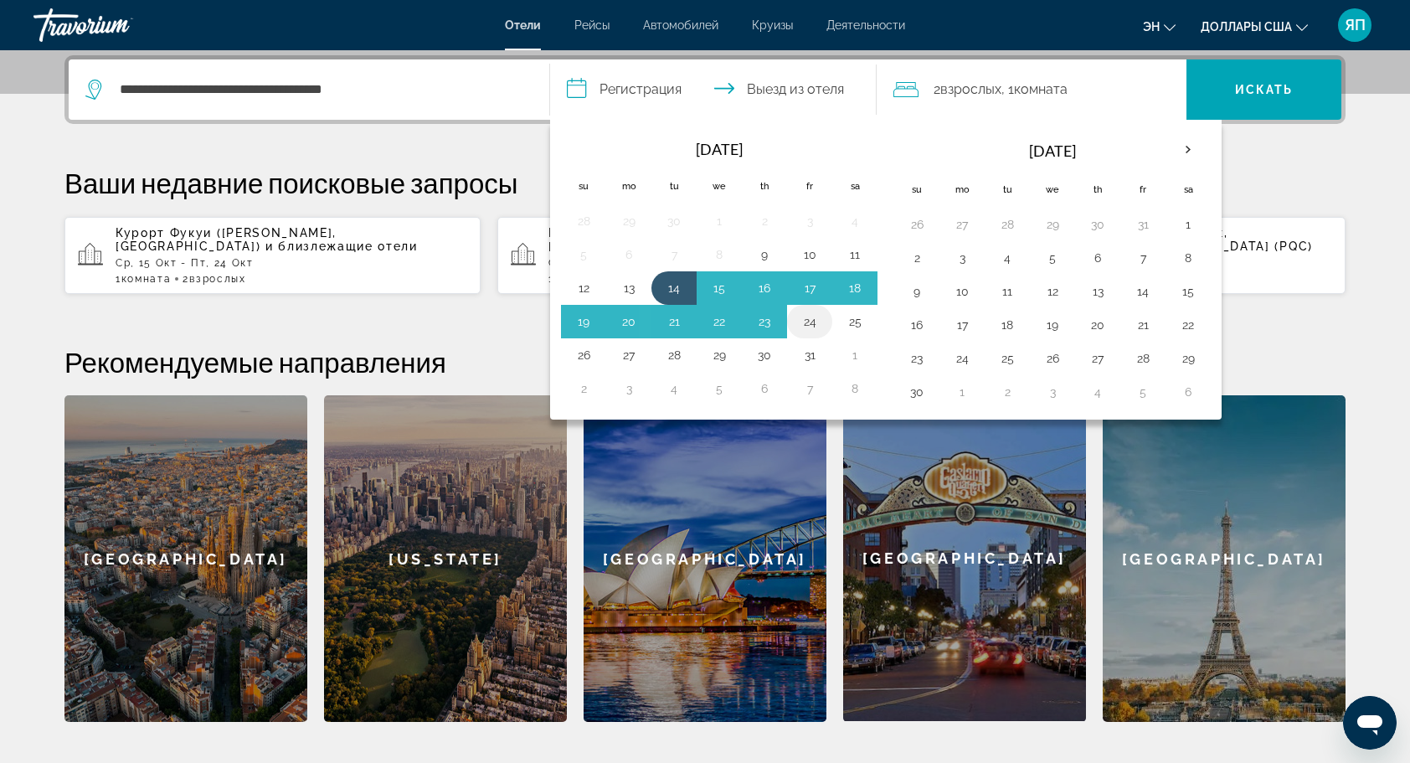
click at [804, 322] on button "24" at bounding box center [809, 321] width 27 height 23
type input "**********"
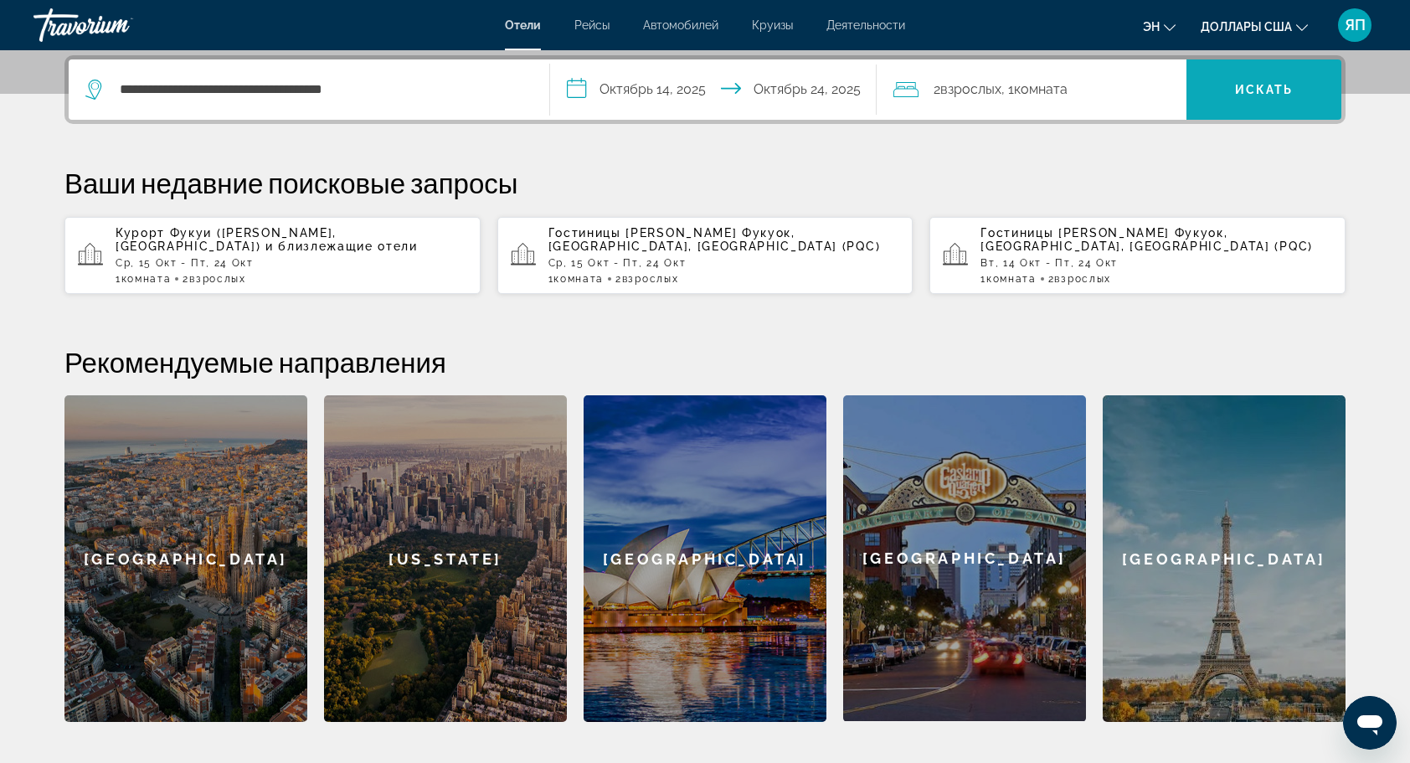
click at [1273, 87] on span "Искать" at bounding box center [1264, 89] width 59 height 13
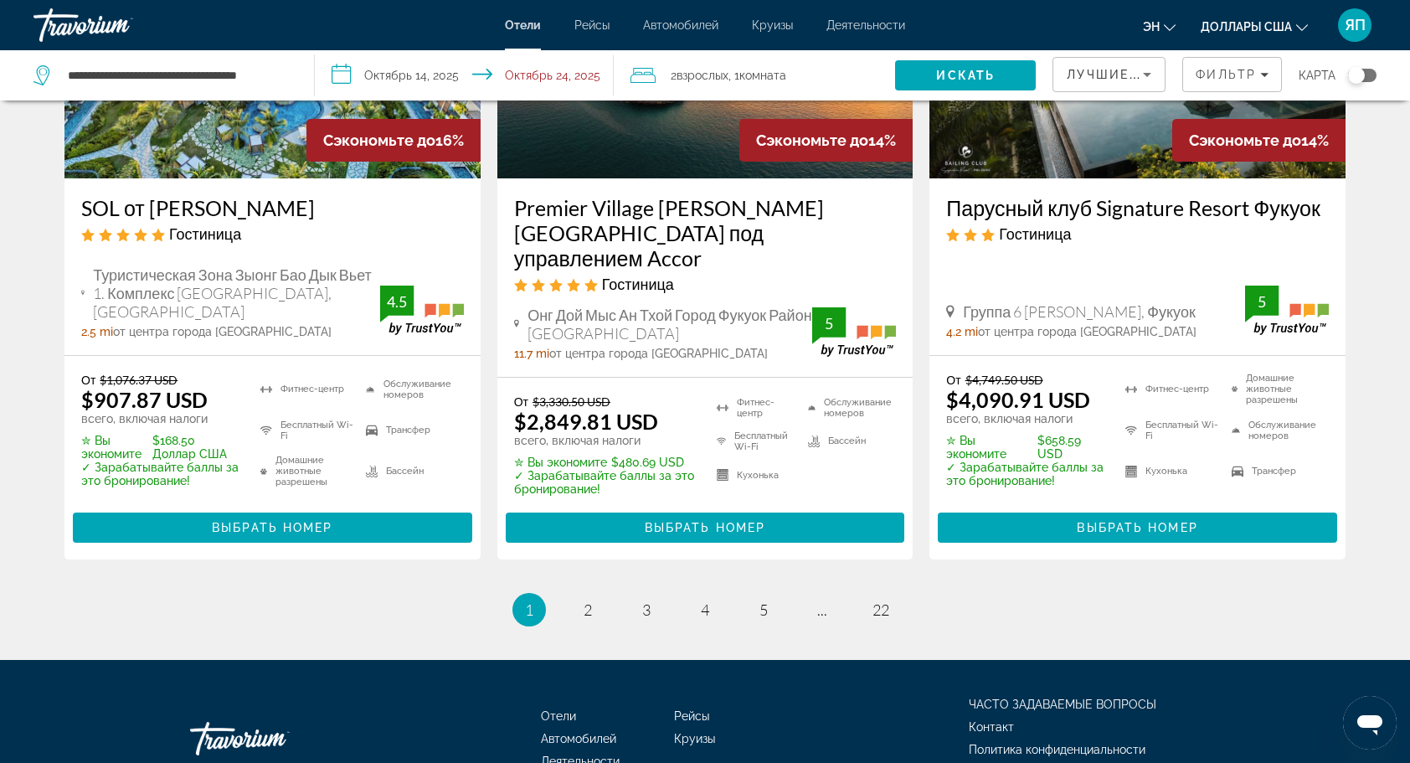
scroll to position [2261, 0]
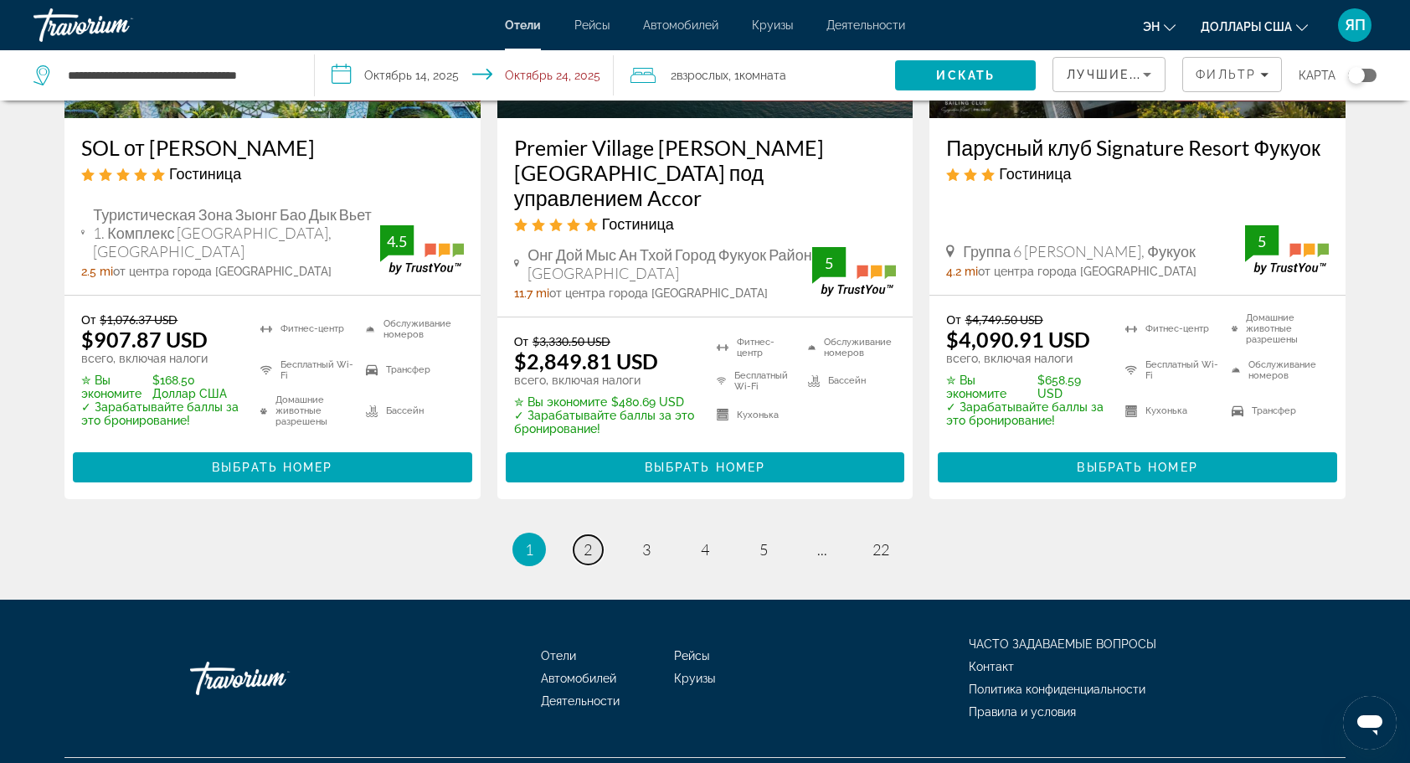
click at [583, 535] on link "страница 2" at bounding box center [588, 549] width 29 height 29
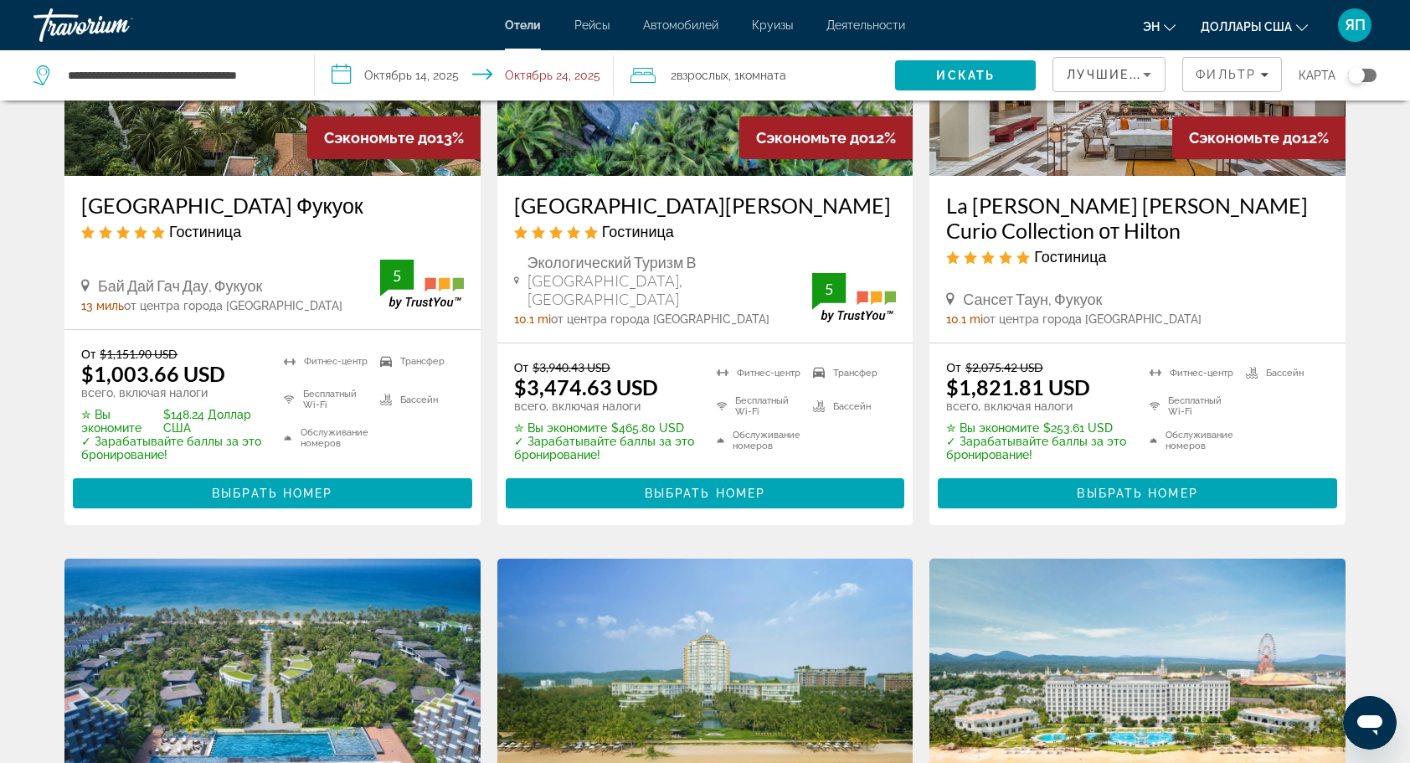
scroll to position [84, 0]
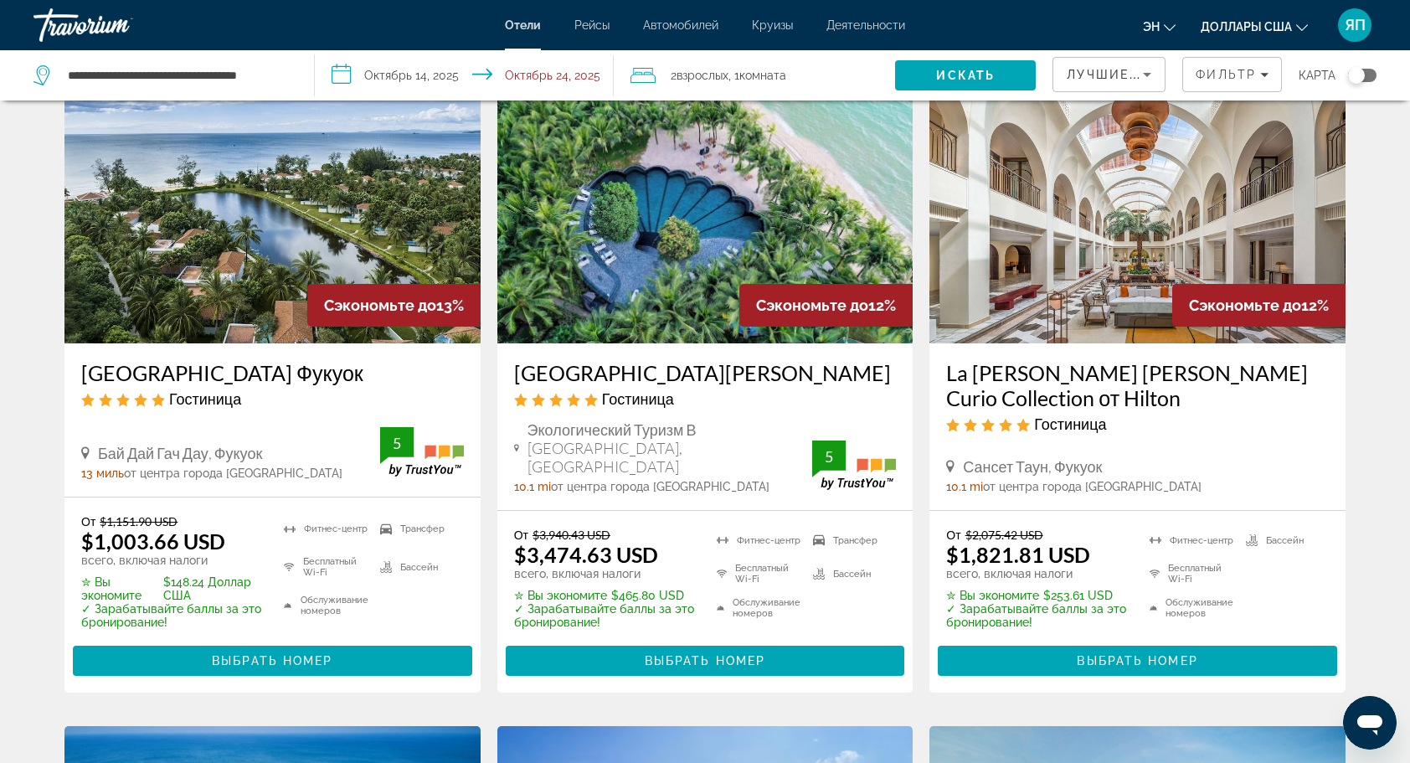
click at [414, 72] on input "**********" at bounding box center [467, 77] width 305 height 55
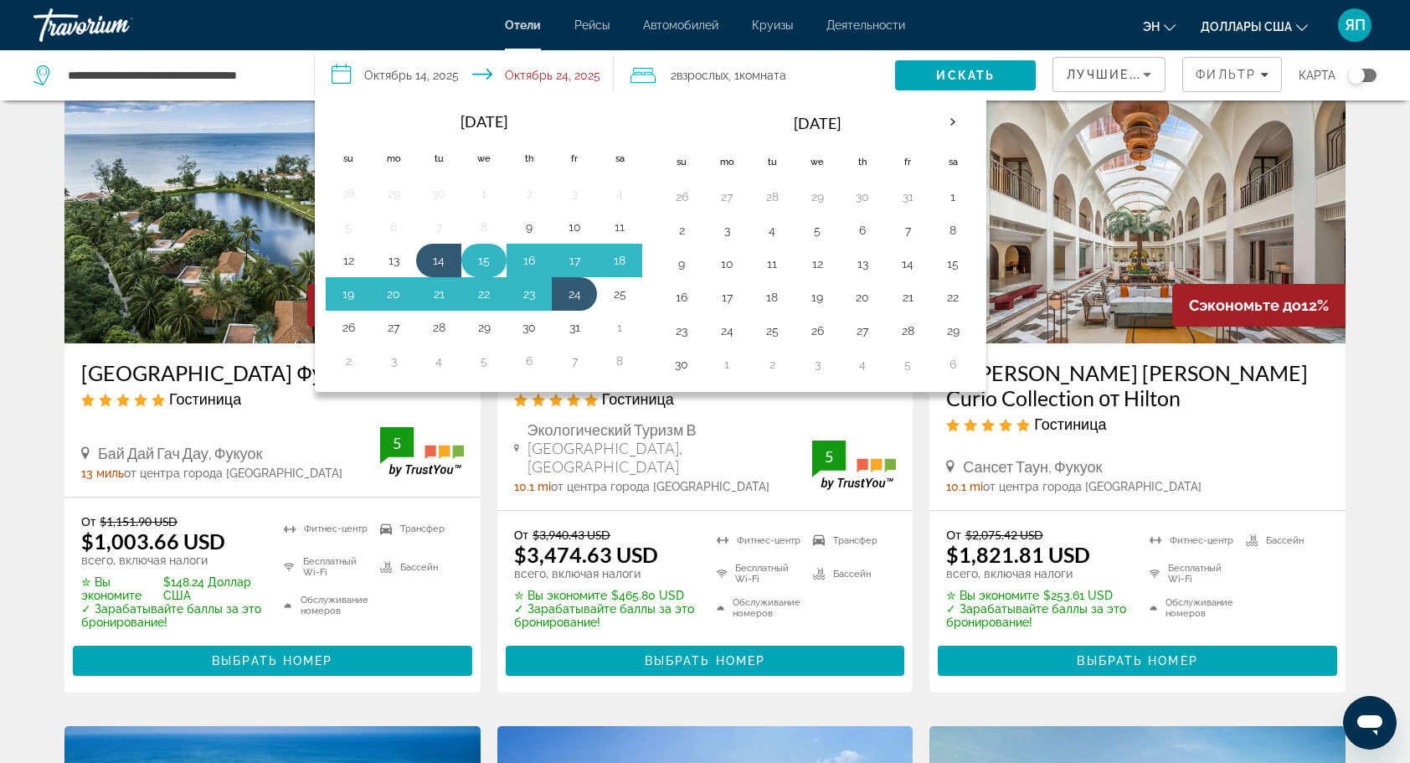
click at [487, 256] on button "15" at bounding box center [484, 260] width 27 height 23
click at [576, 291] on button "24" at bounding box center [574, 293] width 27 height 23
type input "**********"
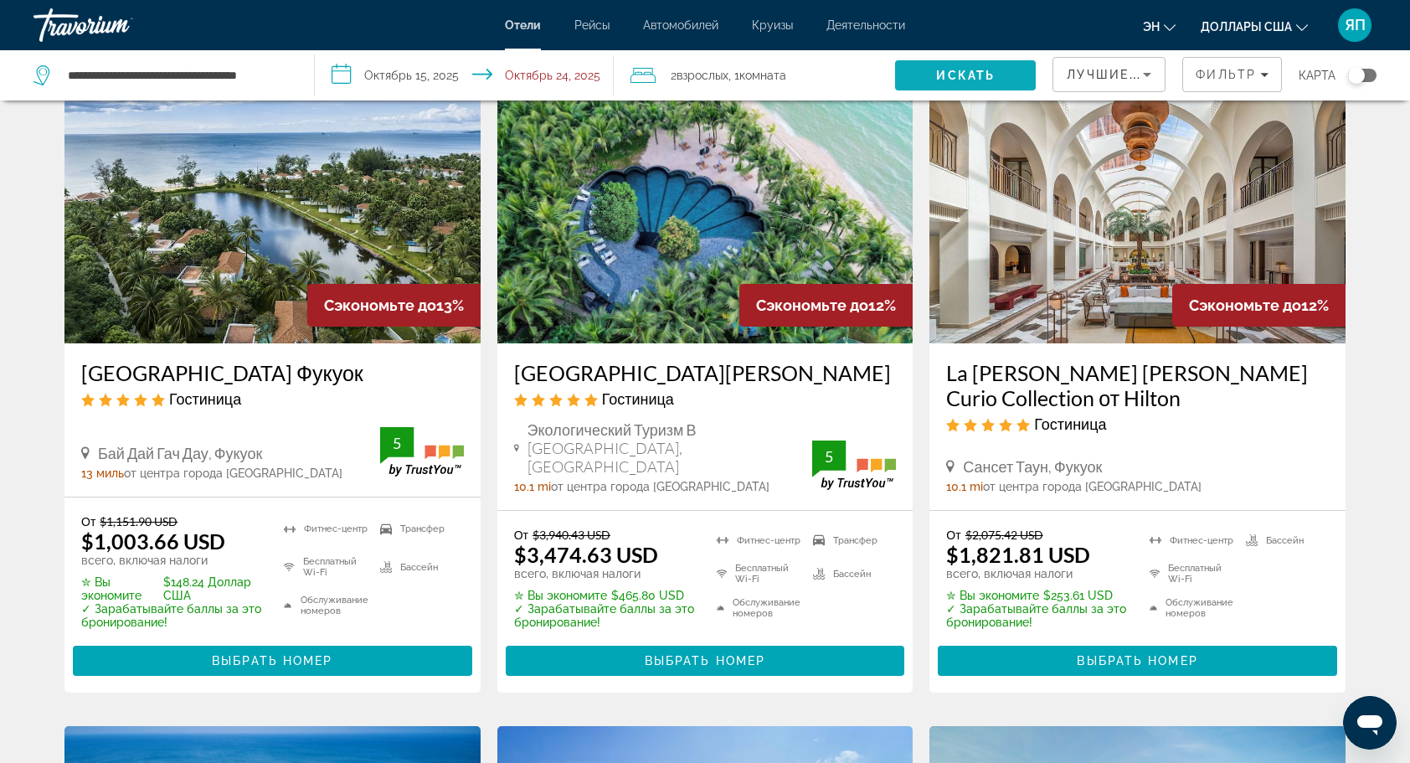
click at [959, 70] on span "Искать" at bounding box center [965, 75] width 59 height 13
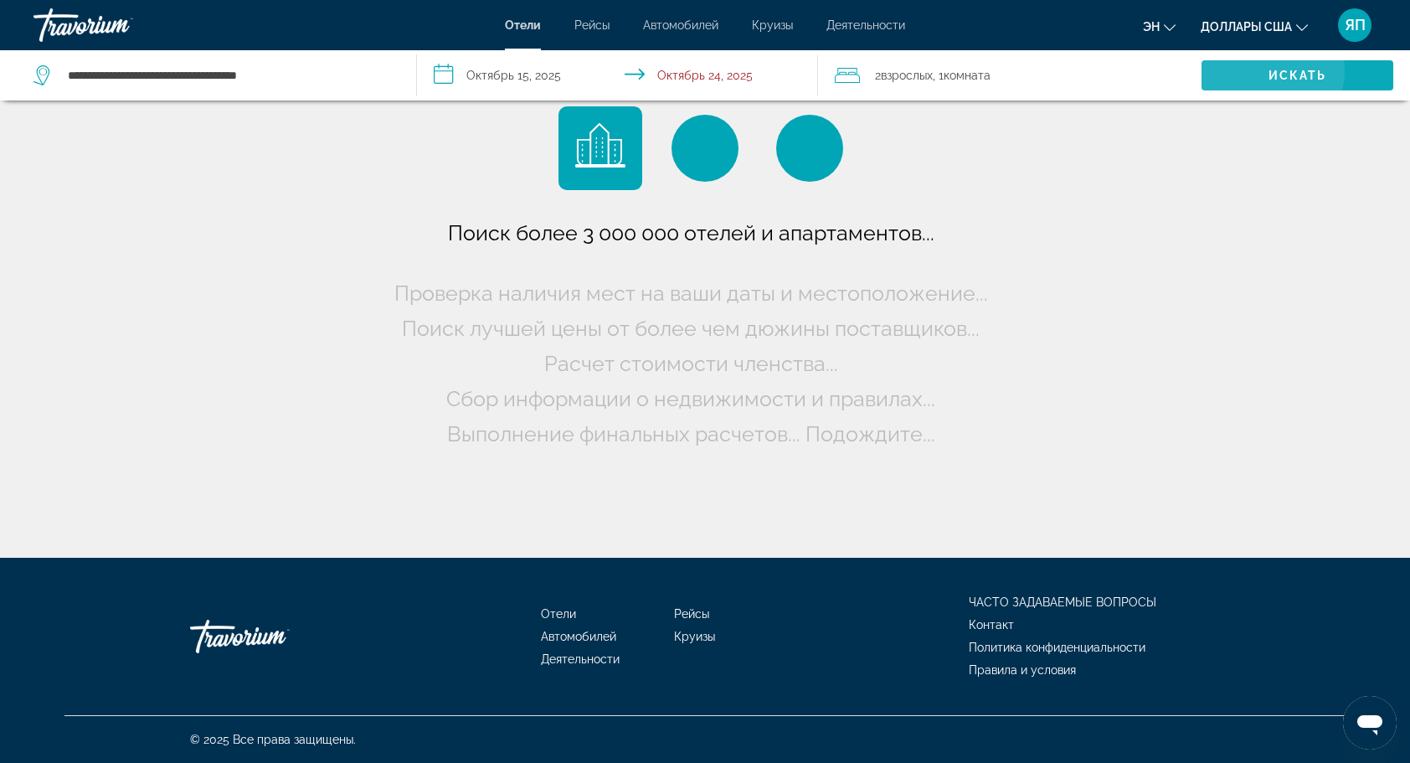
scroll to position [0, 0]
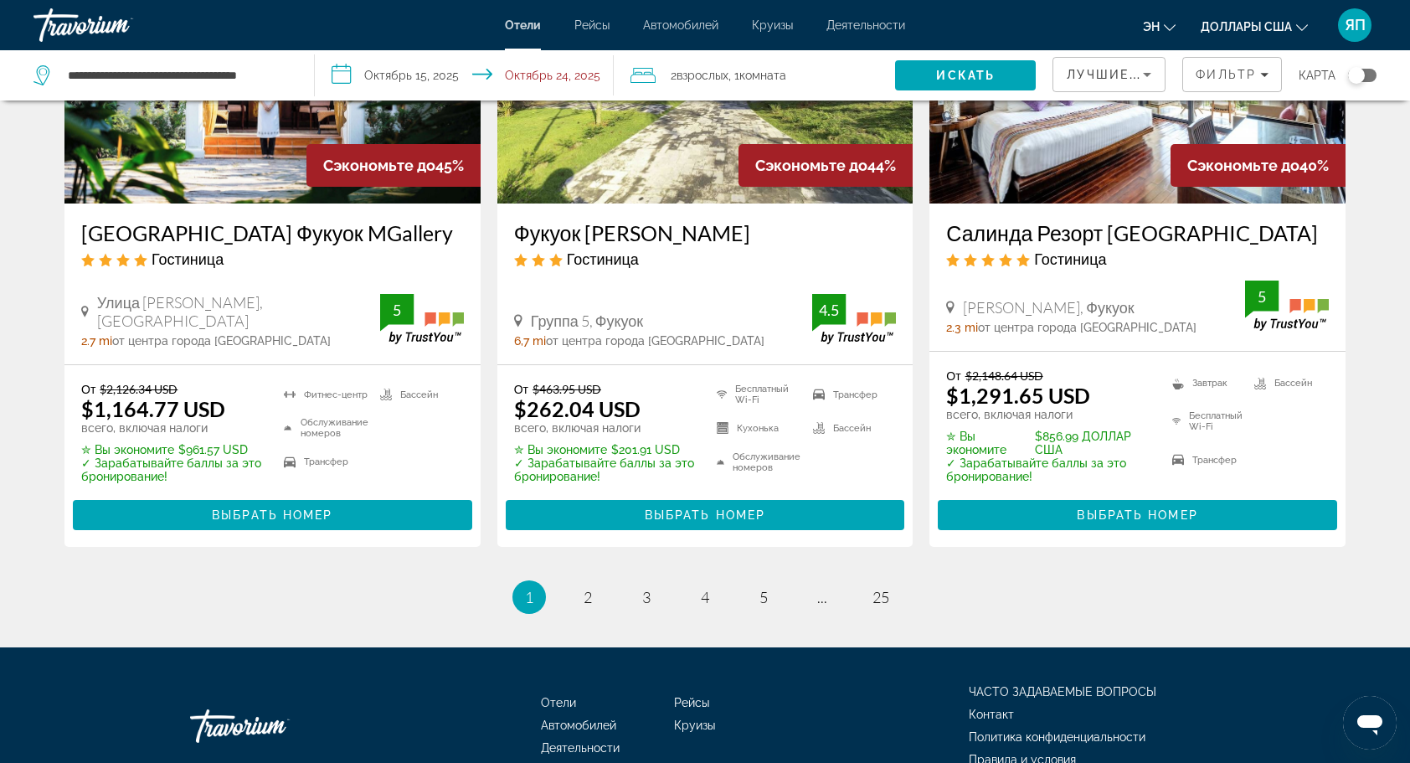
scroll to position [2177, 0]
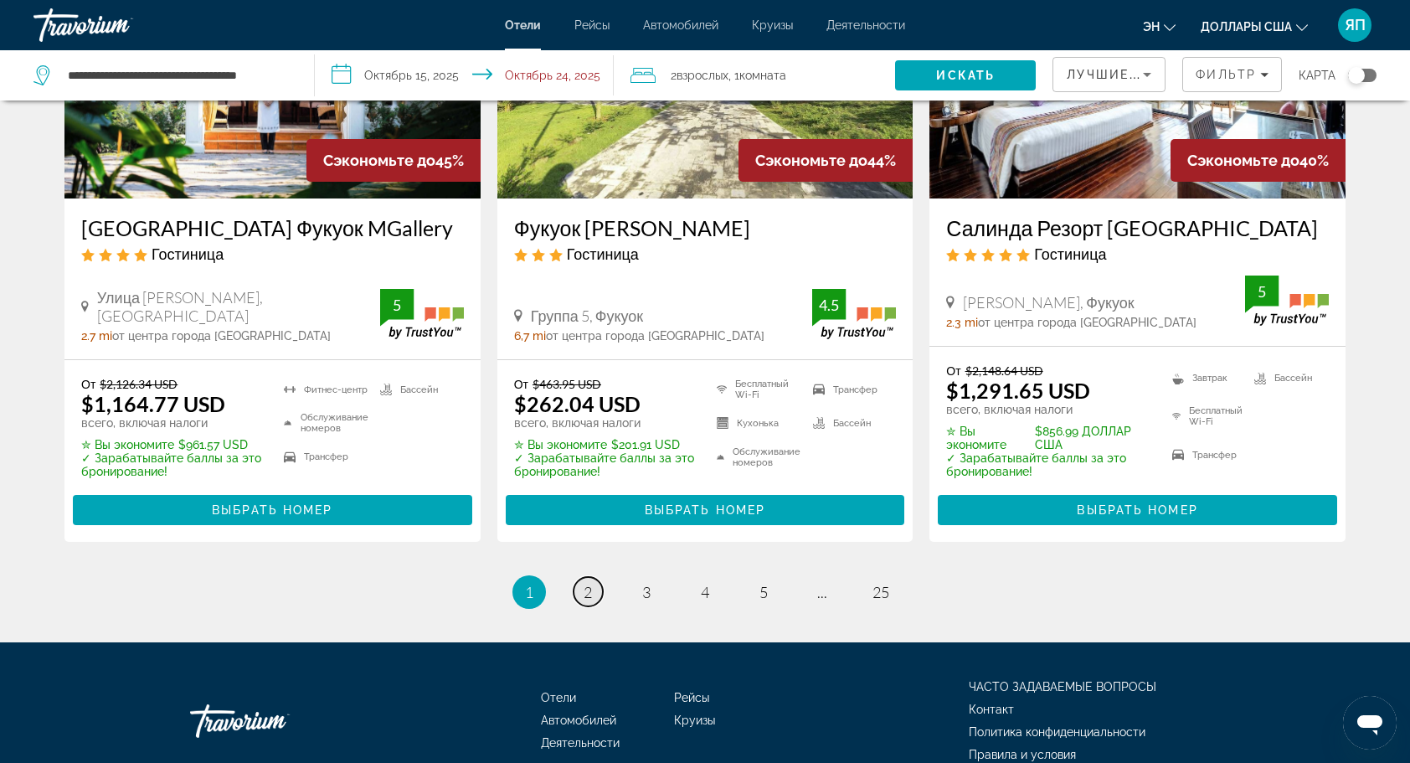
click at [593, 577] on link "страница 2" at bounding box center [588, 591] width 29 height 29
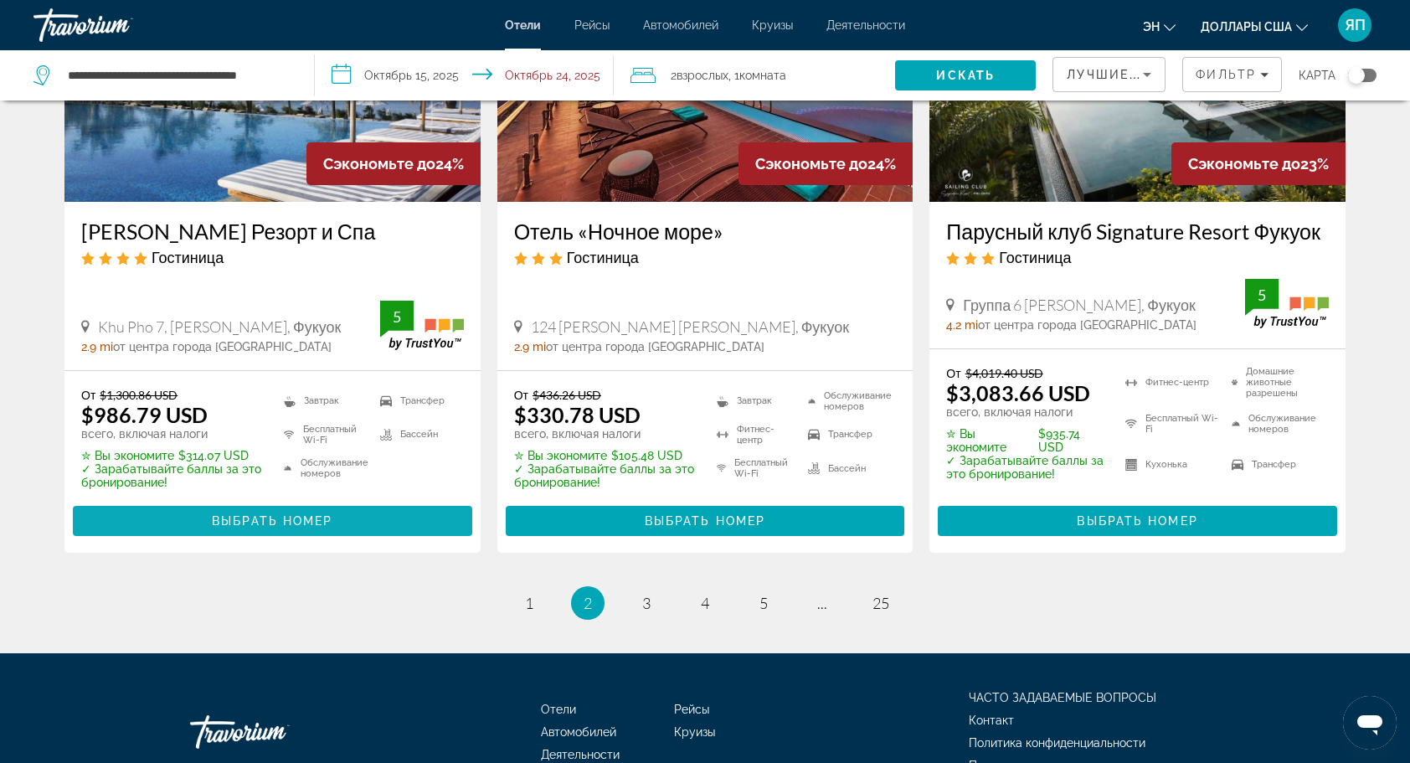
scroll to position [2177, 0]
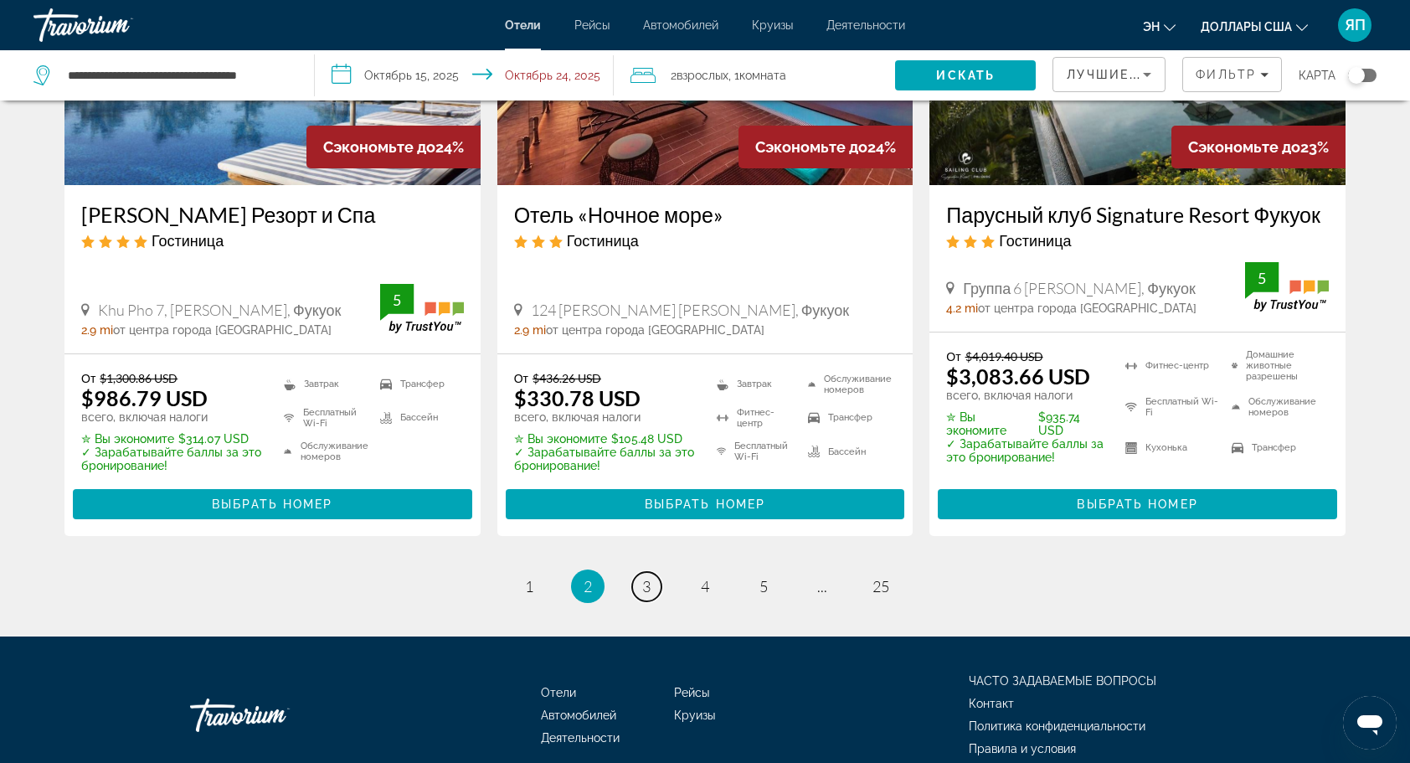
click at [651, 574] on link "страница 3" at bounding box center [646, 586] width 29 height 29
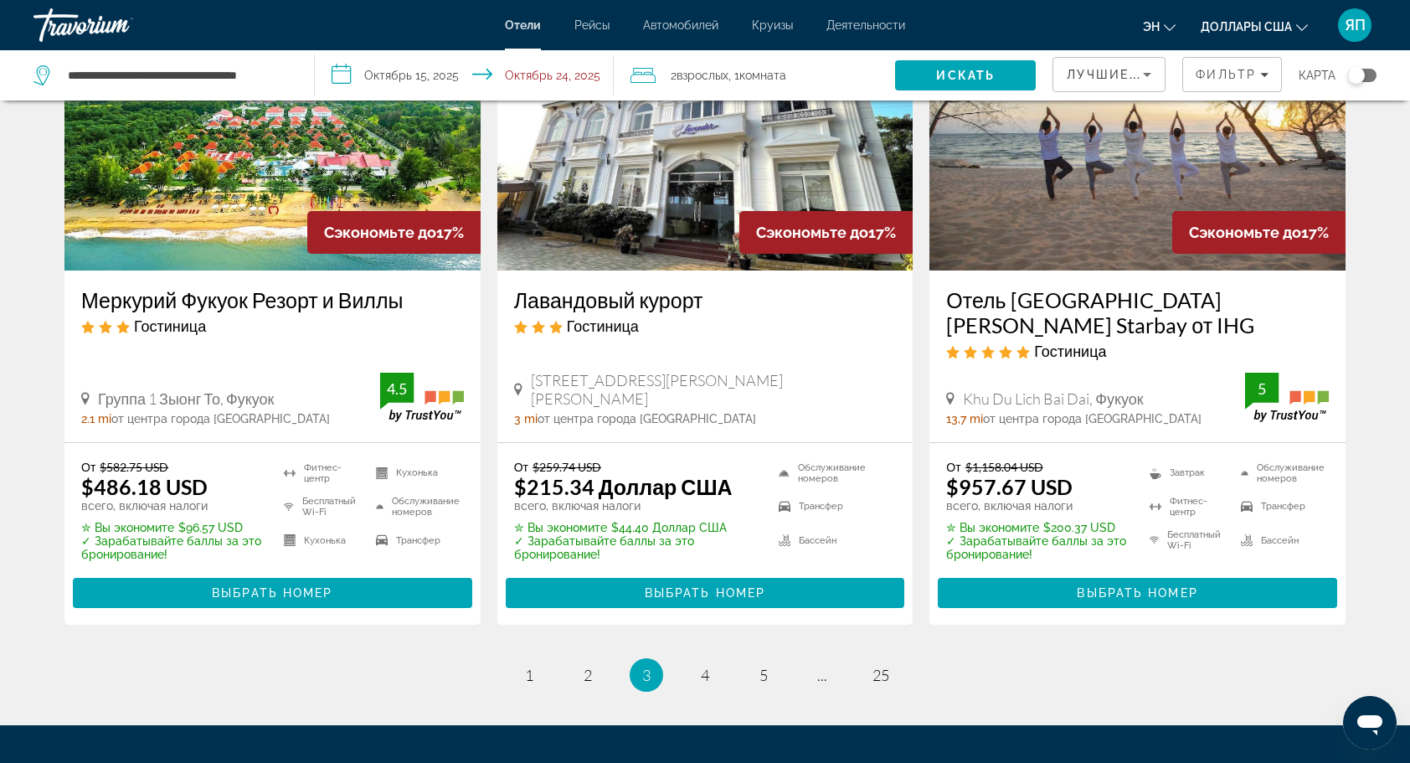
scroll to position [2093, 0]
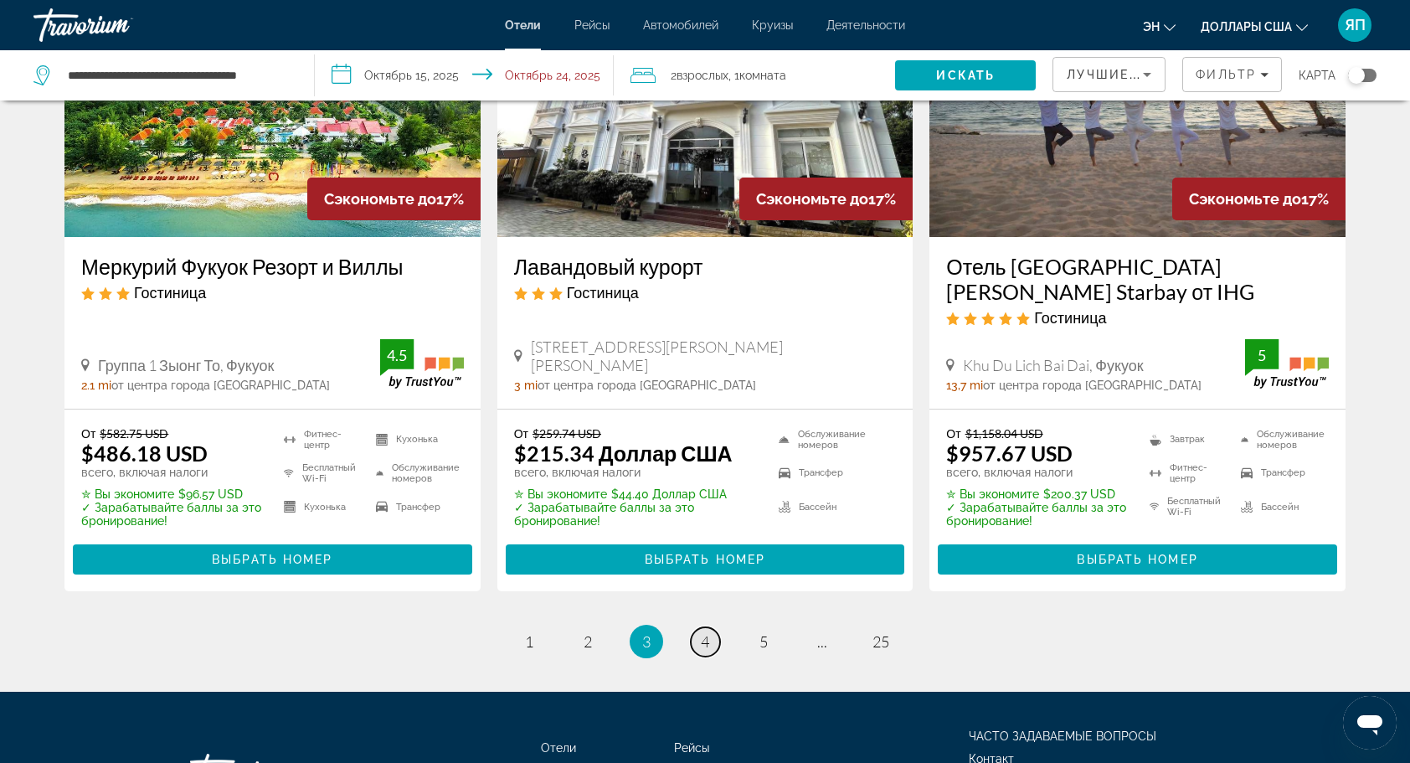
click at [697, 636] on link "страница 4" at bounding box center [705, 641] width 29 height 29
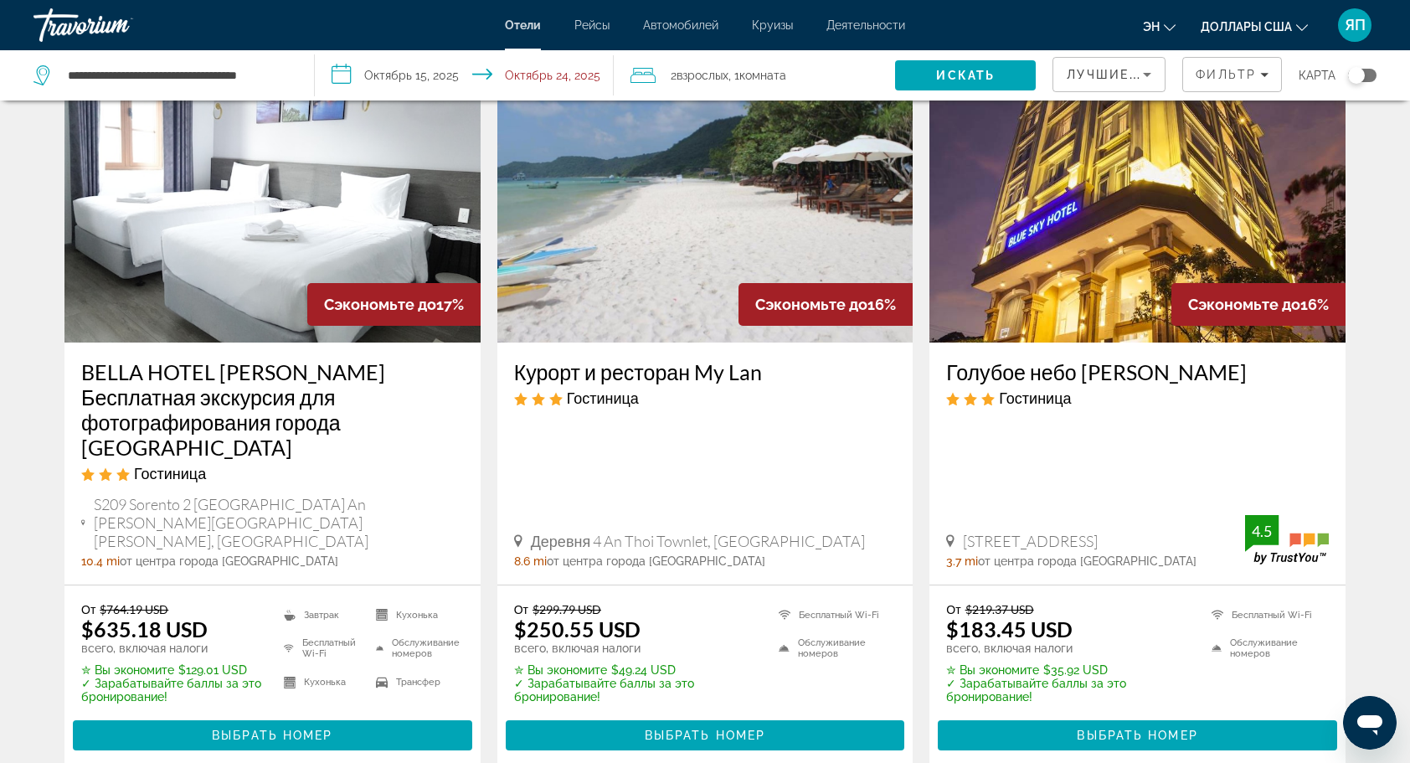
scroll to position [84, 0]
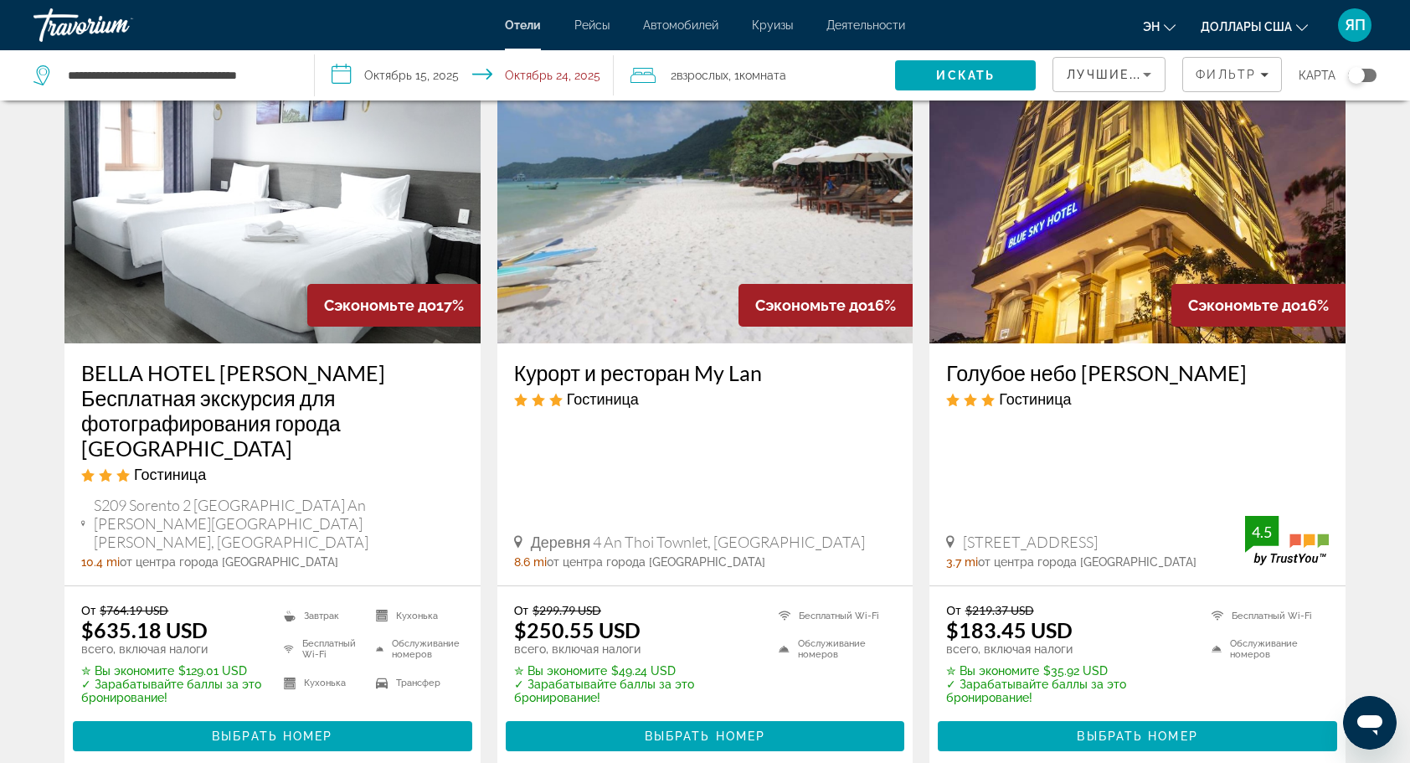
click at [239, 243] on img "Основное содержание" at bounding box center [272, 209] width 416 height 268
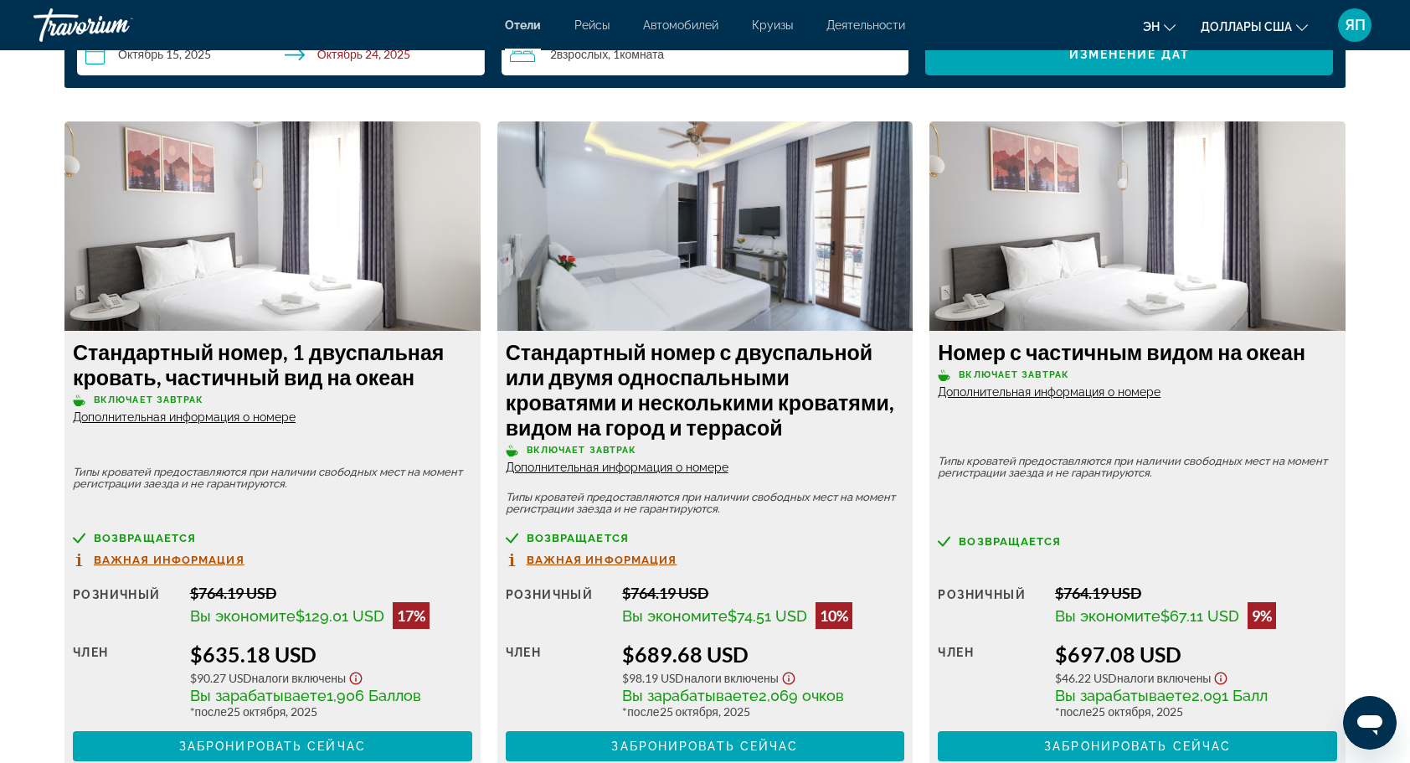
scroll to position [2261, 0]
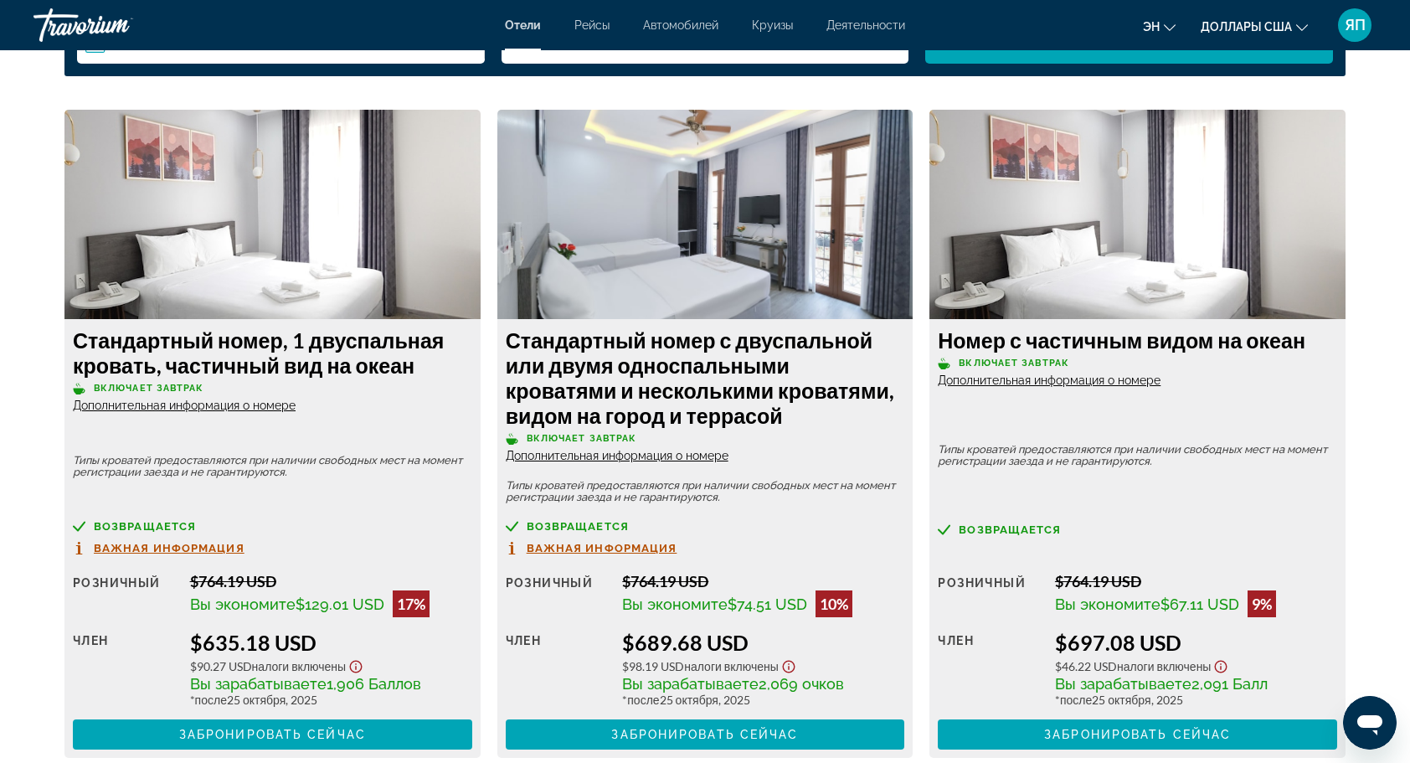
click at [241, 236] on img "Основное содержание" at bounding box center [272, 214] width 416 height 209
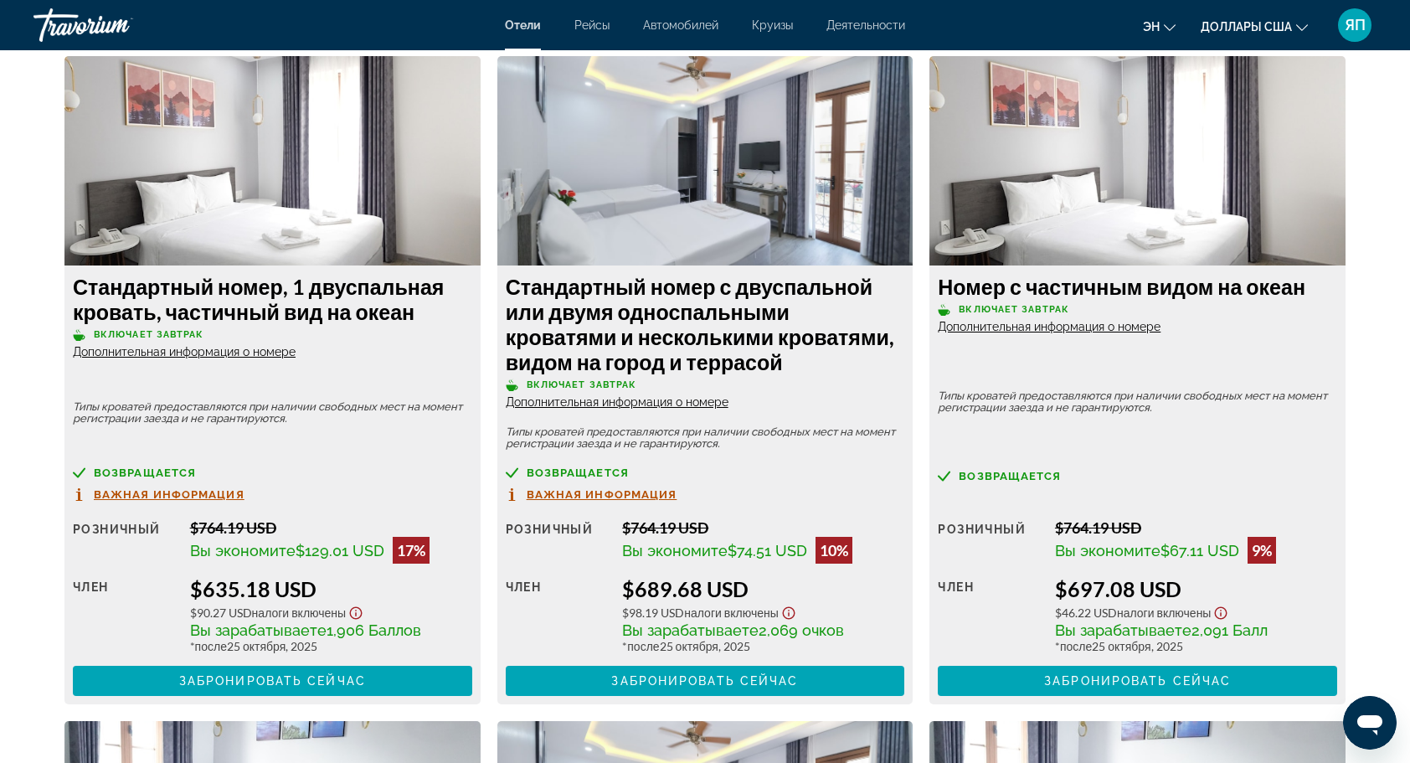
scroll to position [2428, 0]
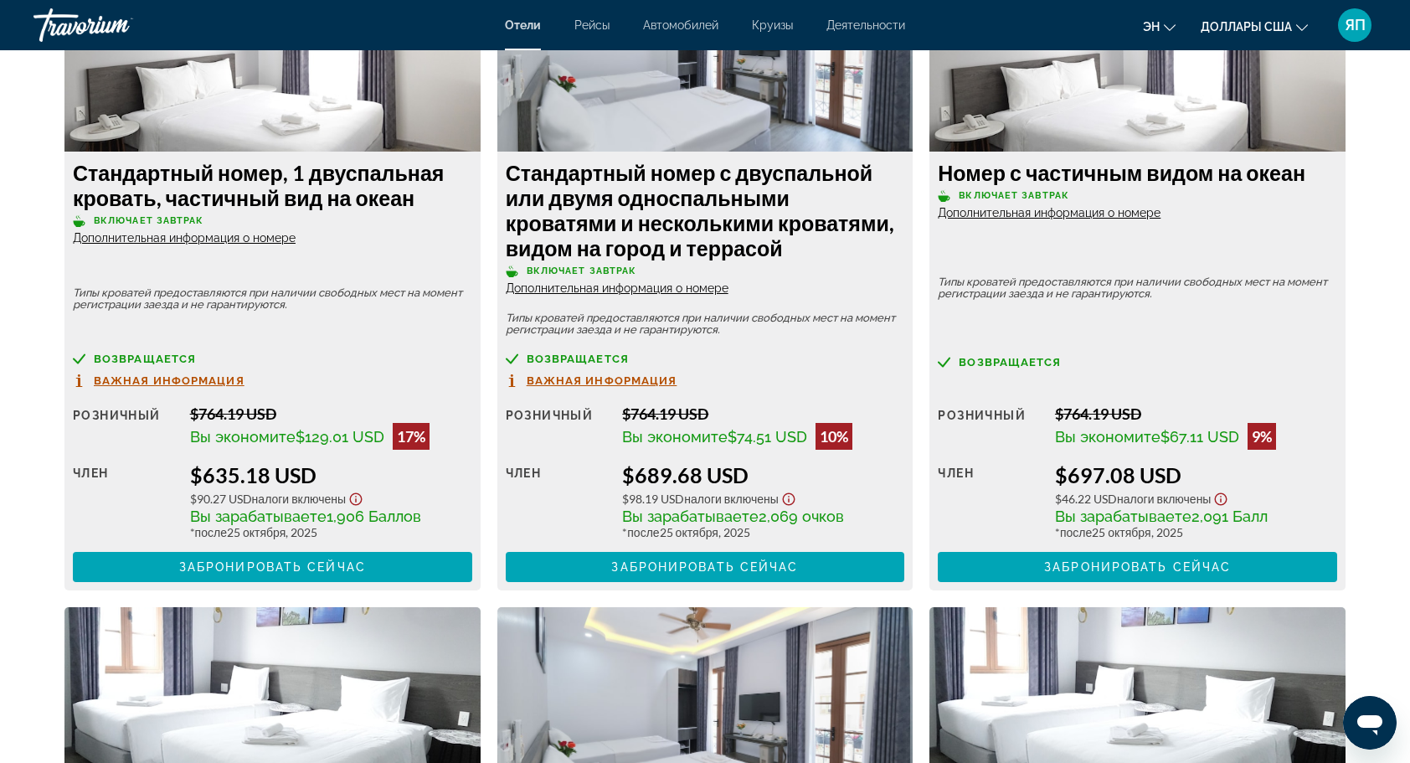
click at [367, 129] on img "Основное содержание" at bounding box center [272, 46] width 416 height 209
click at [216, 236] on span "Дополнительная информация о номере" at bounding box center [184, 237] width 223 height 13
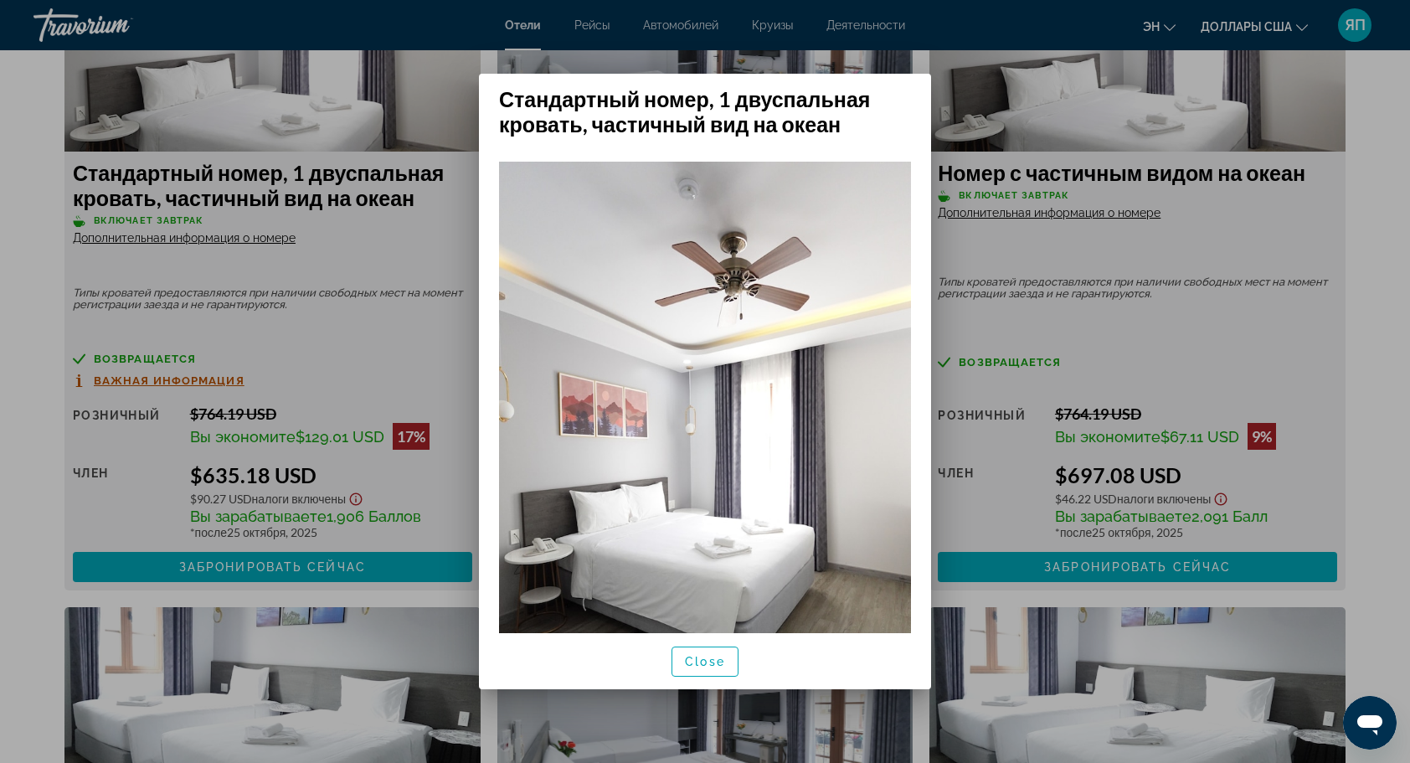
scroll to position [0, 0]
click at [397, 117] on div at bounding box center [705, 381] width 1410 height 763
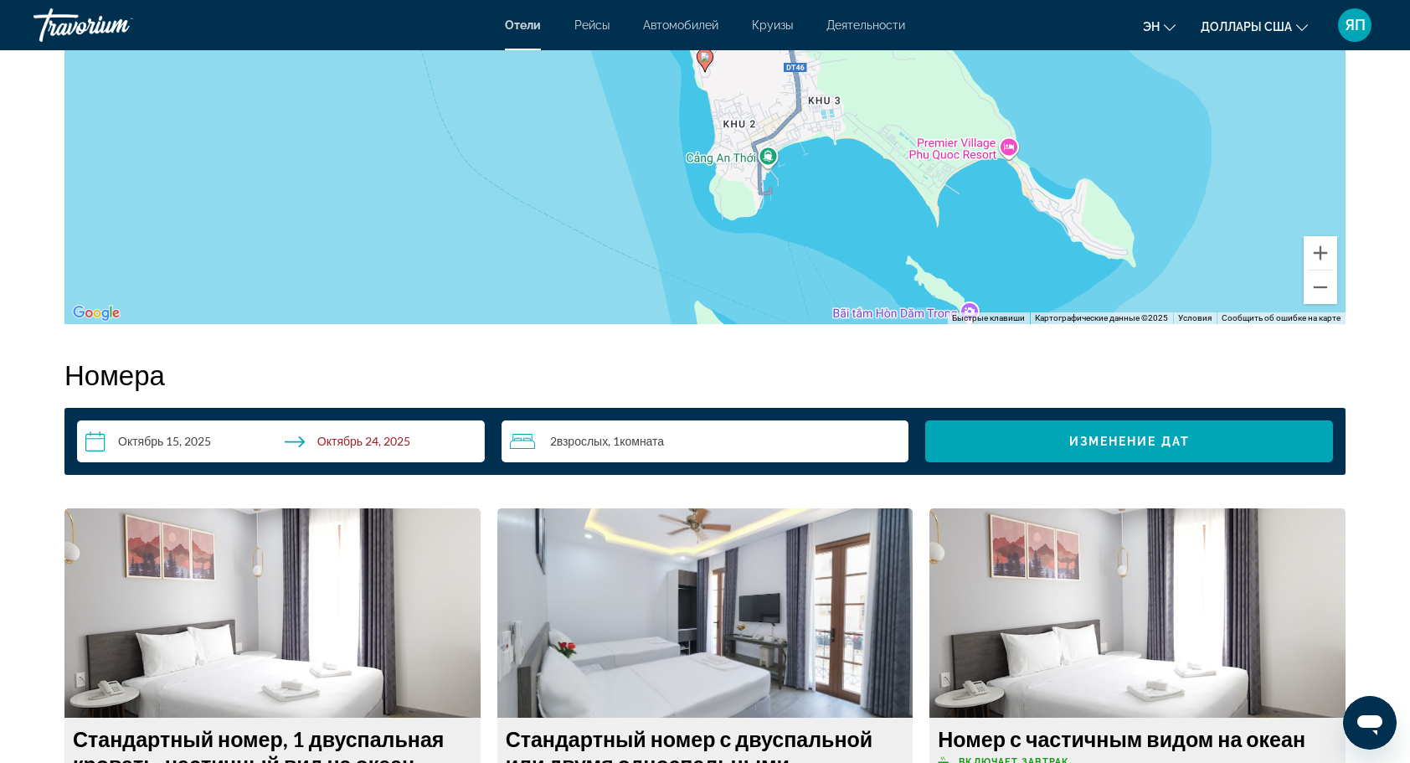
scroll to position [1842, 0]
